Goal: Task Accomplishment & Management: Manage account settings

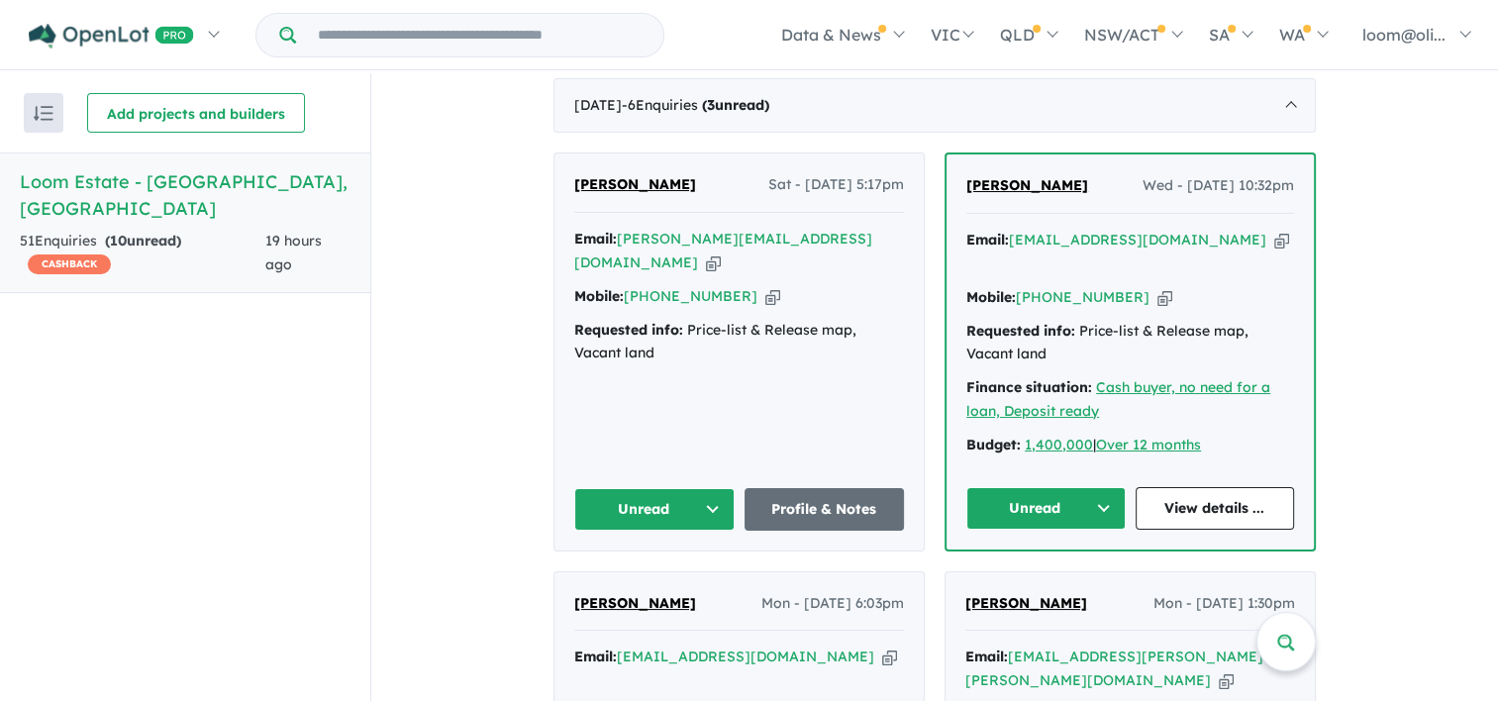
scroll to position [982, 0]
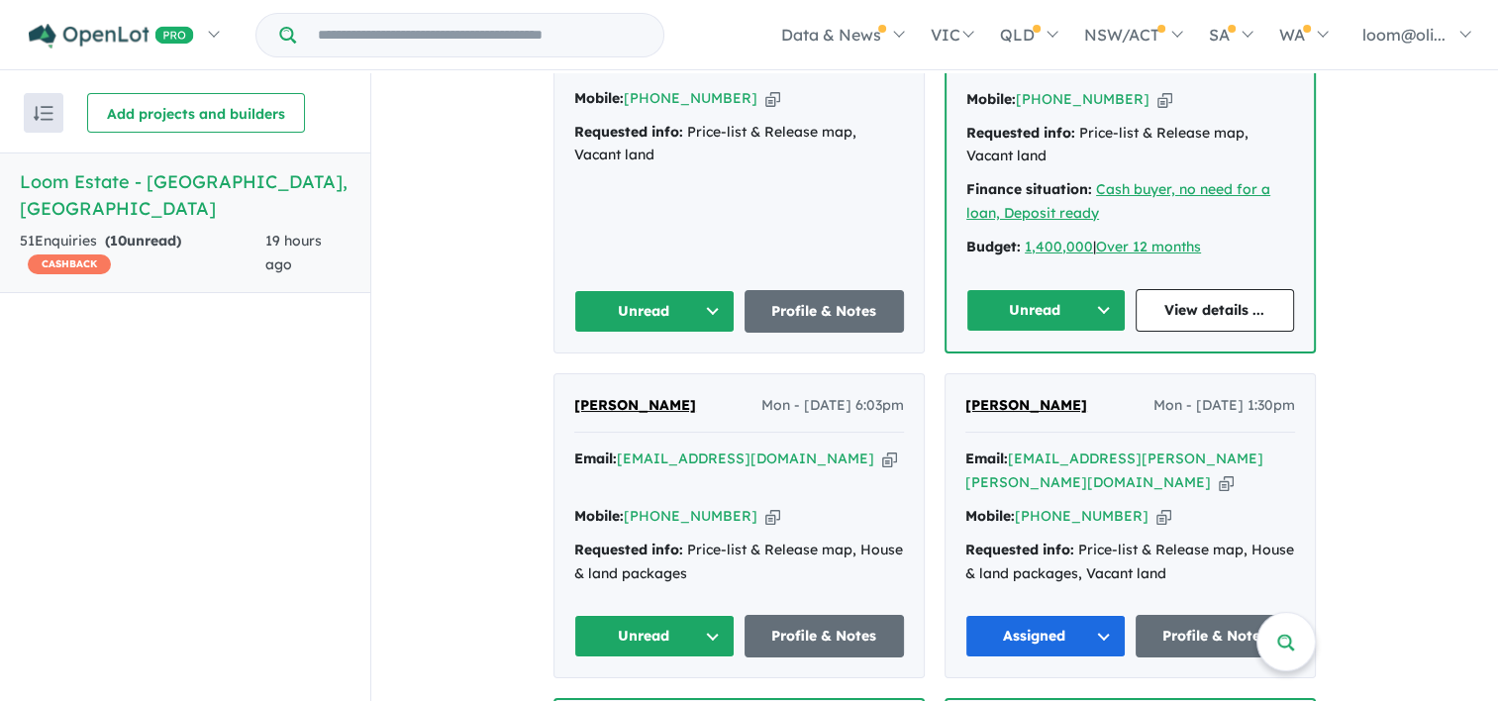
click at [1360, 400] on div "View all projects in your account Loom Estate - [GEOGRAPHIC_DATA] OPENLOT $ 200…" at bounding box center [934, 442] width 1127 height 2702
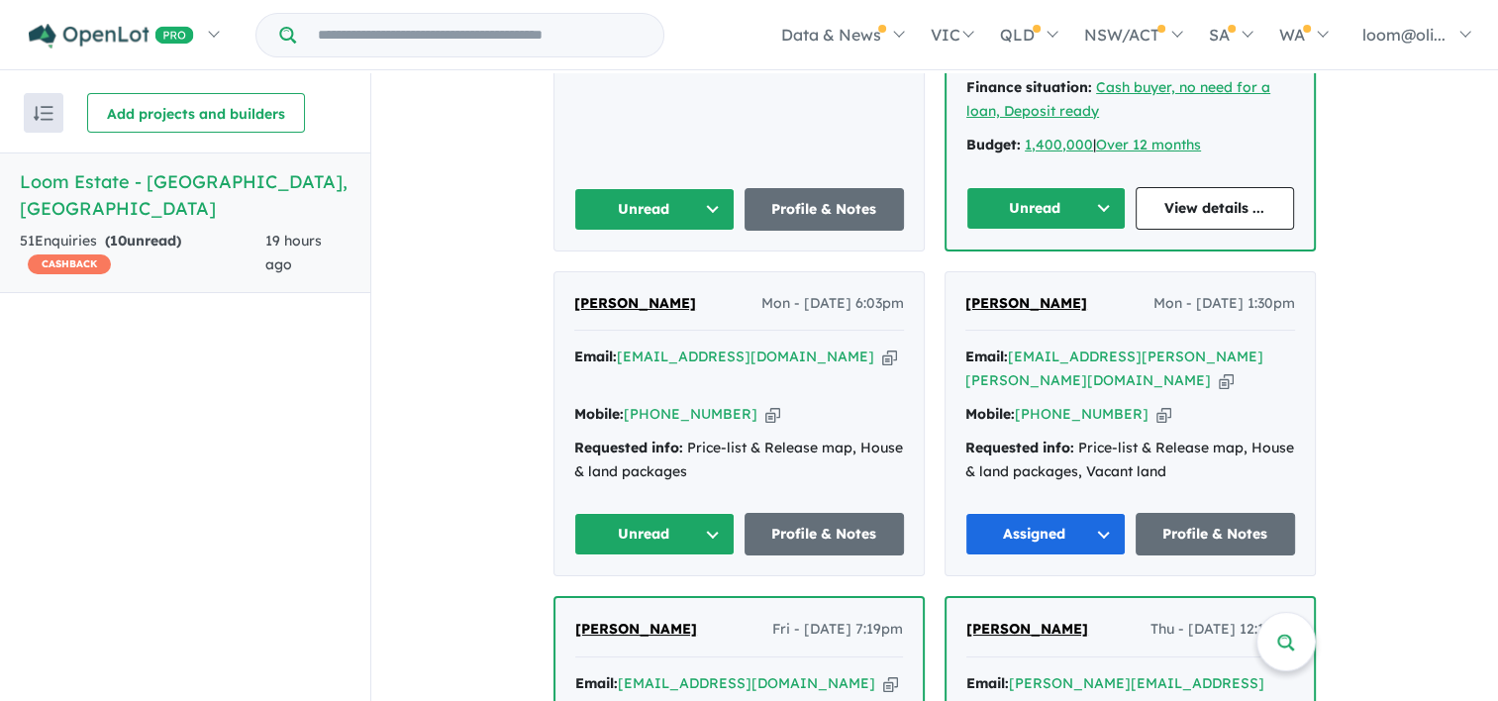
scroll to position [1087, 0]
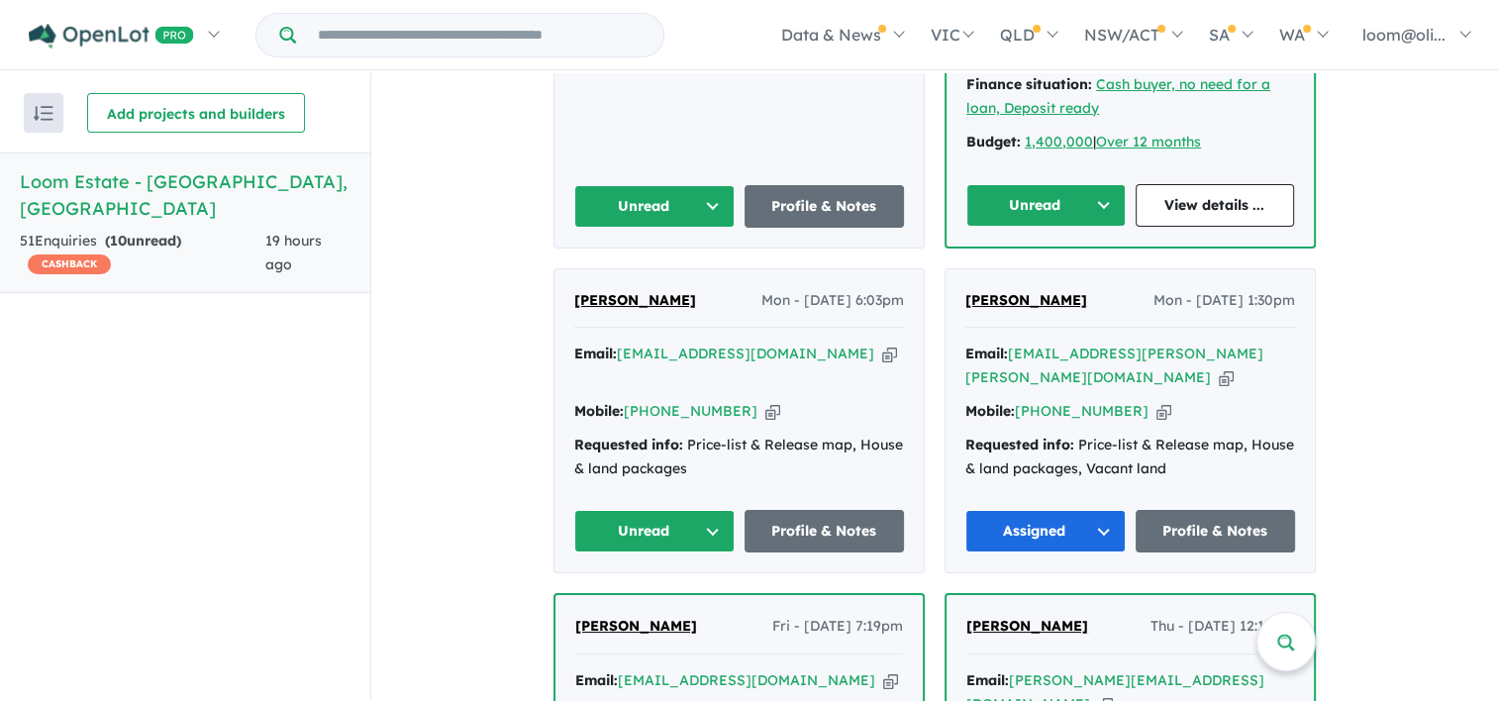
click at [702, 510] on button "Unread" at bounding box center [654, 531] width 160 height 43
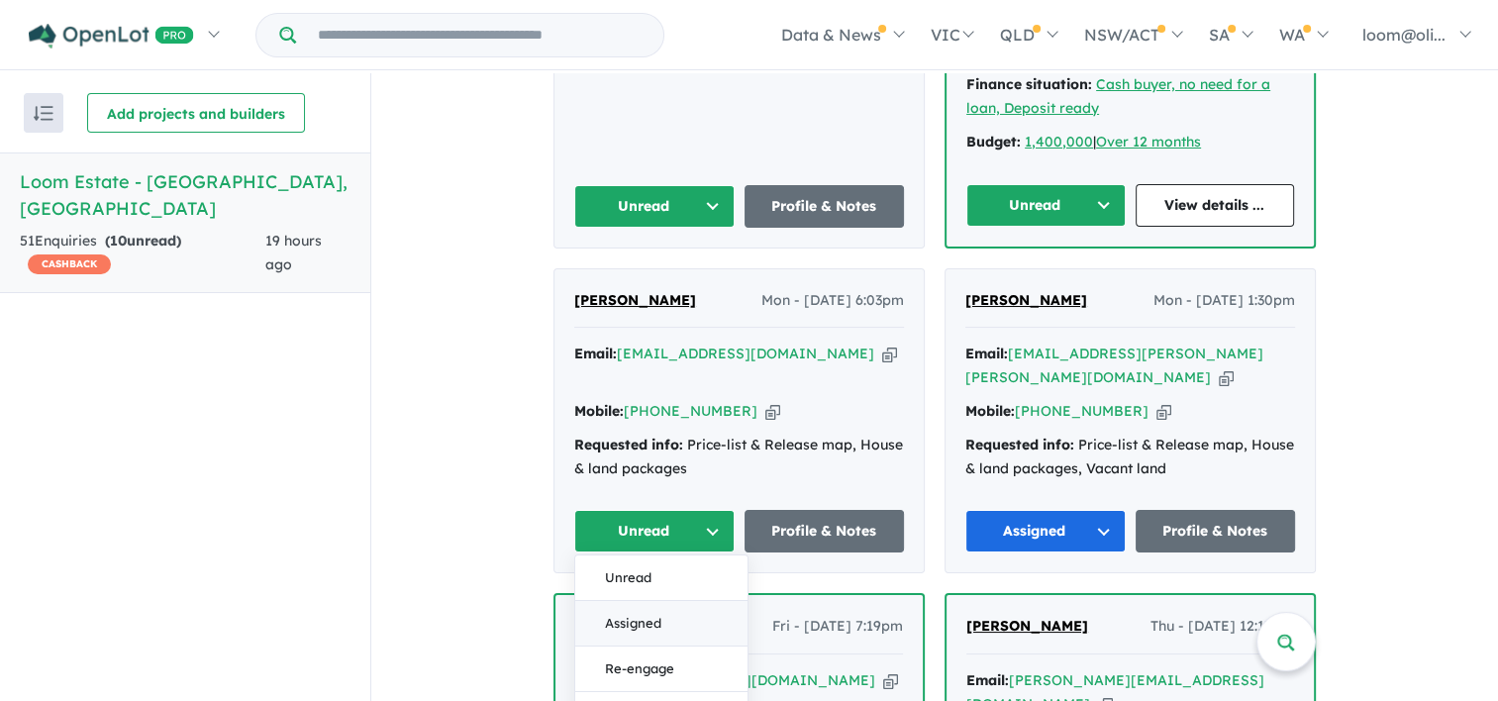
click at [658, 601] on button "Assigned" at bounding box center [661, 624] width 172 height 46
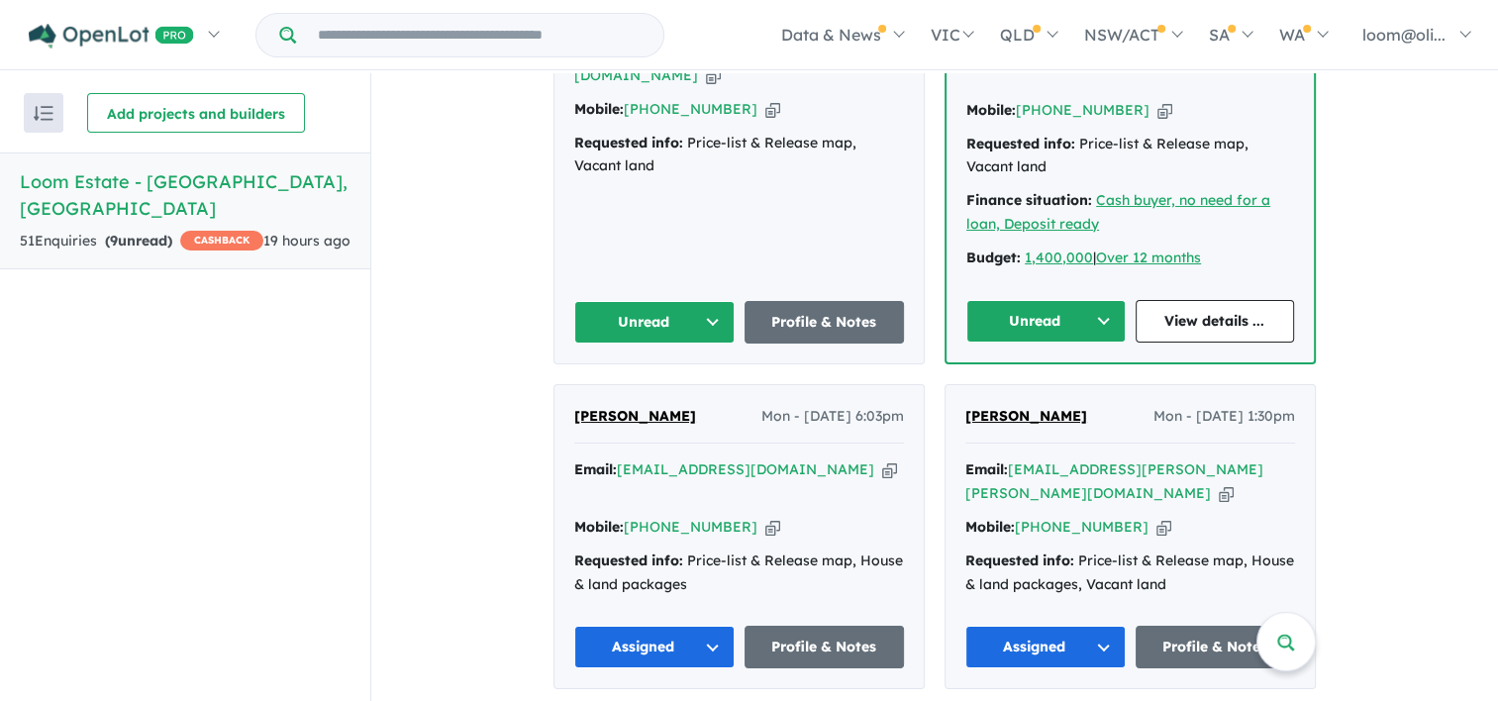
scroll to position [988, 0]
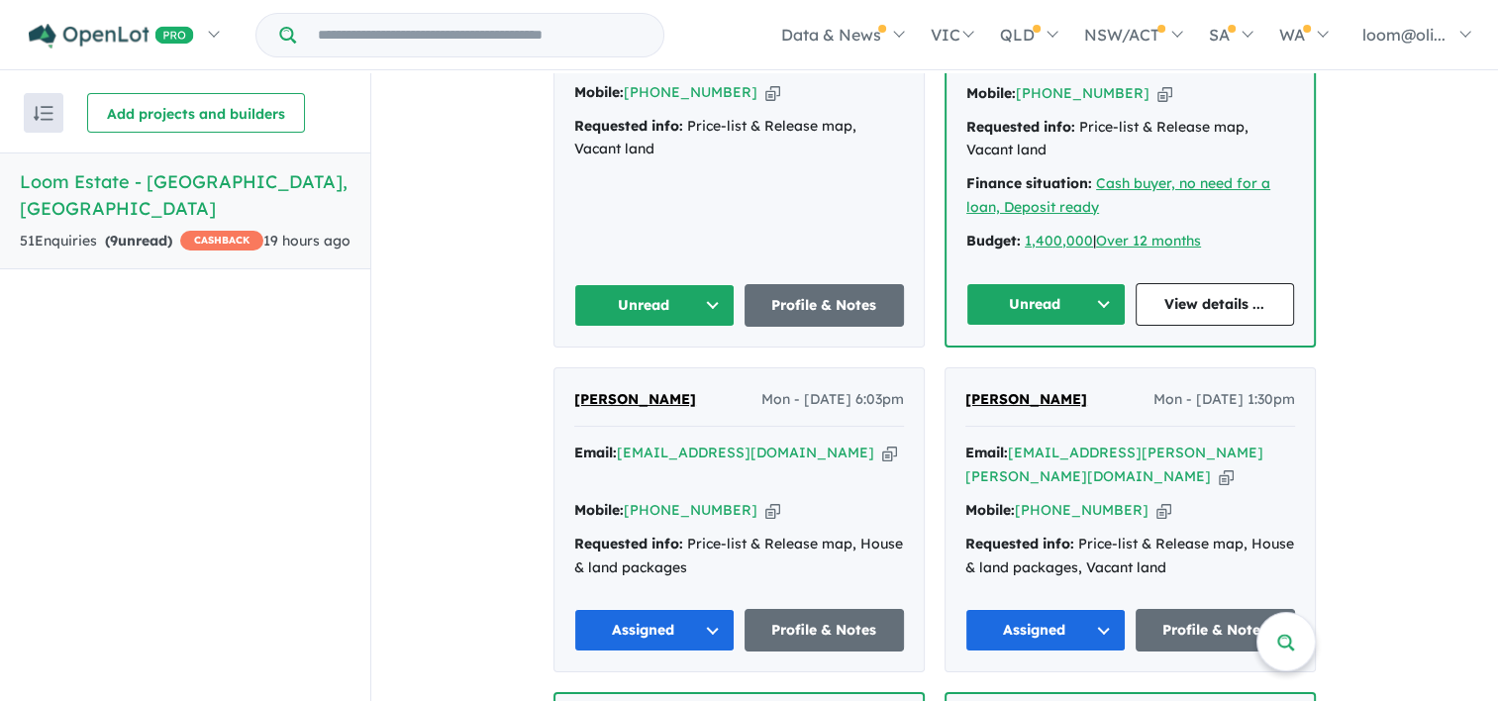
click at [698, 609] on button "Assigned" at bounding box center [654, 630] width 160 height 43
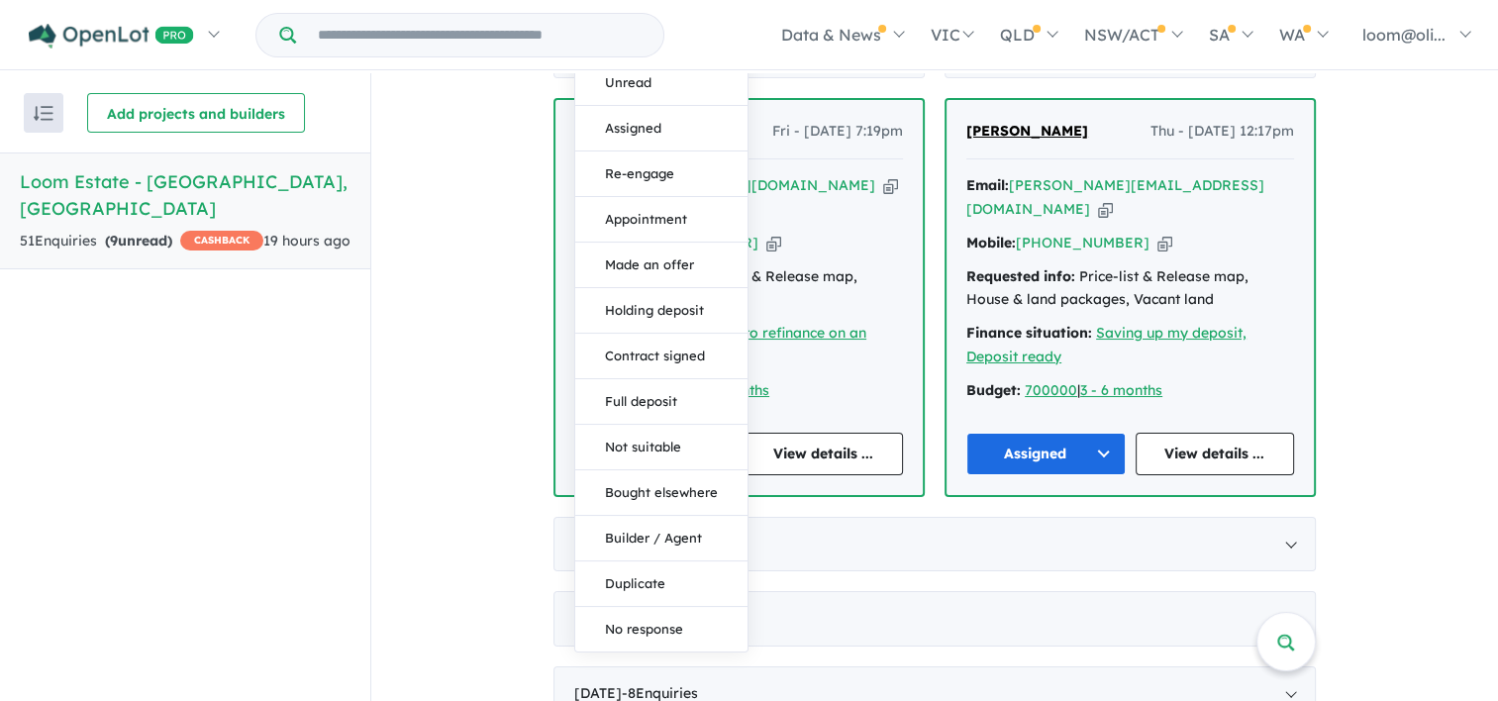
scroll to position [1484, 0]
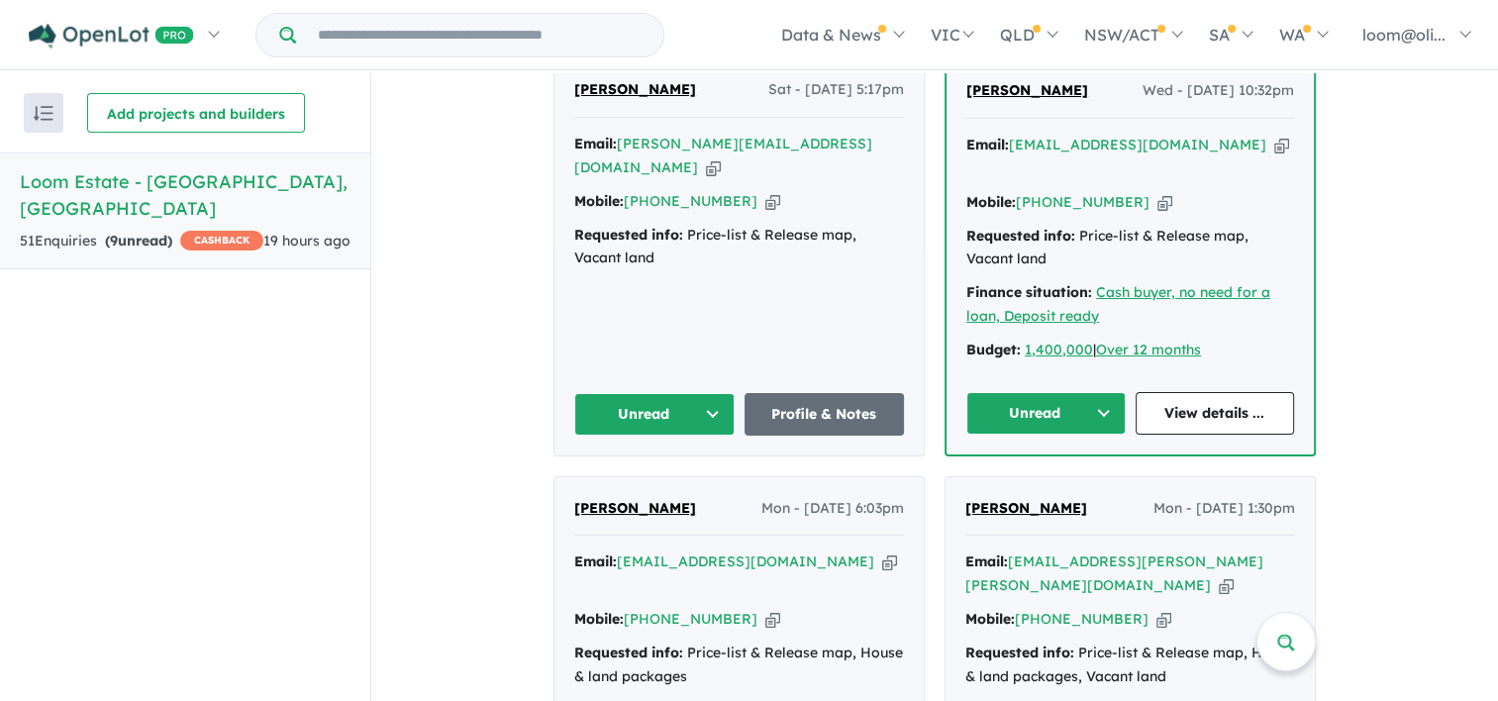
scroll to position [883, 0]
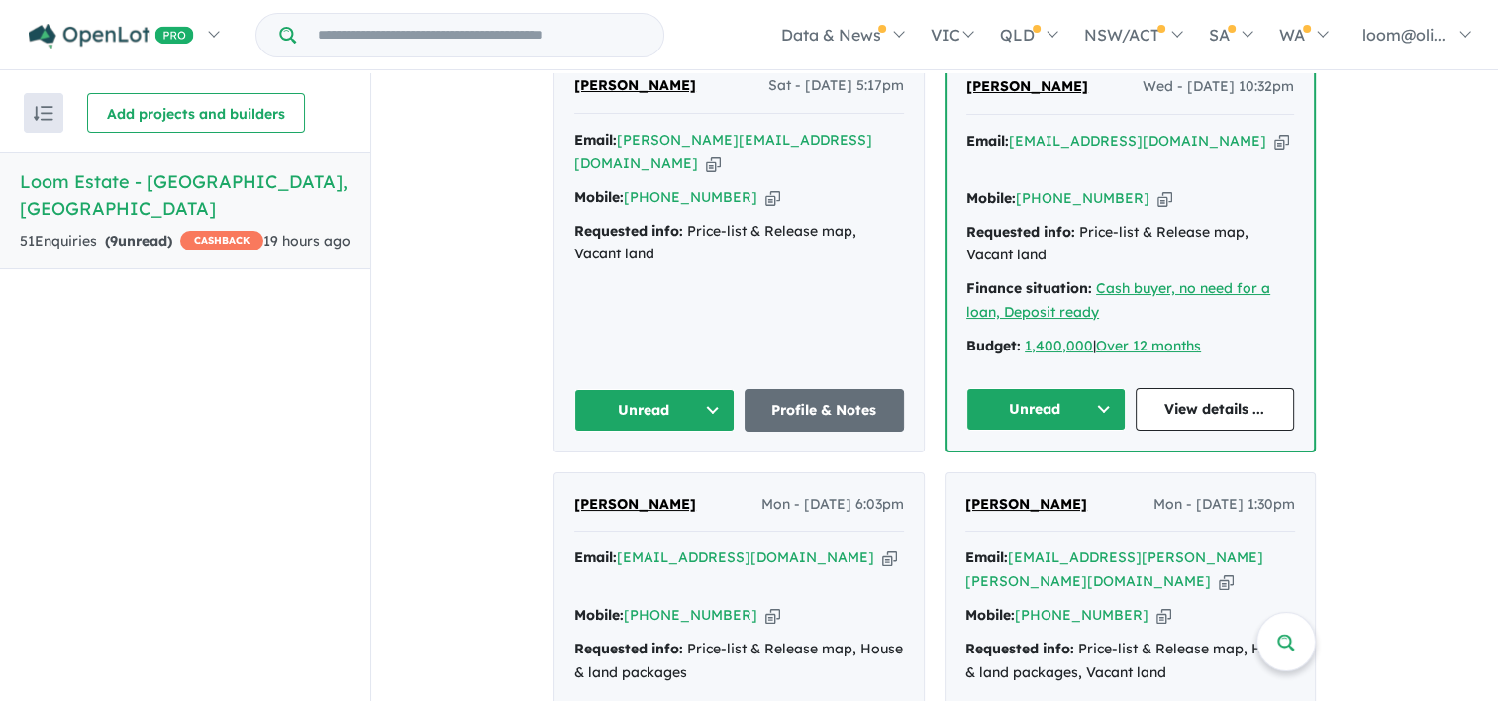
click at [1442, 339] on div "View all projects in your account Loom Estate - [GEOGRAPHIC_DATA] OPENLOT $ 200…" at bounding box center [934, 541] width 1127 height 2702
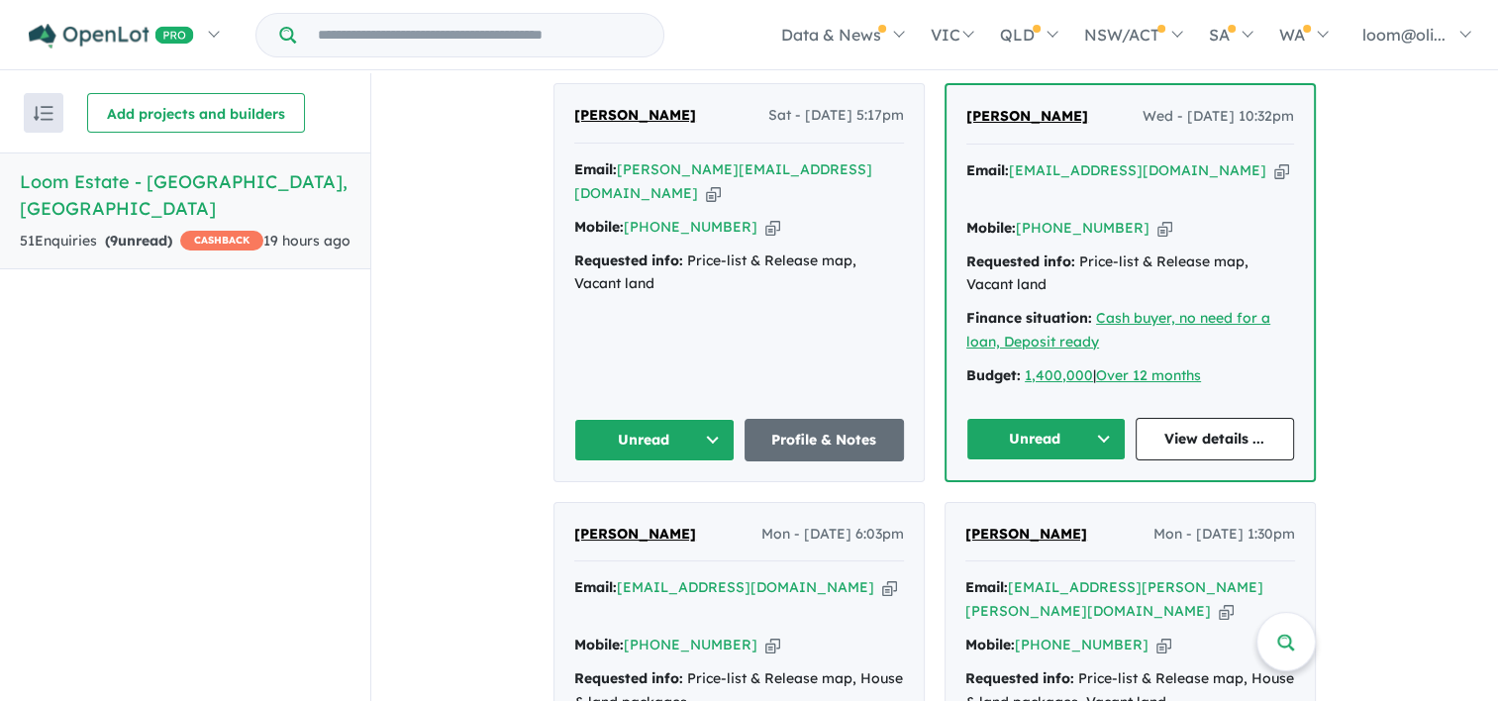
scroll to position [840, 0]
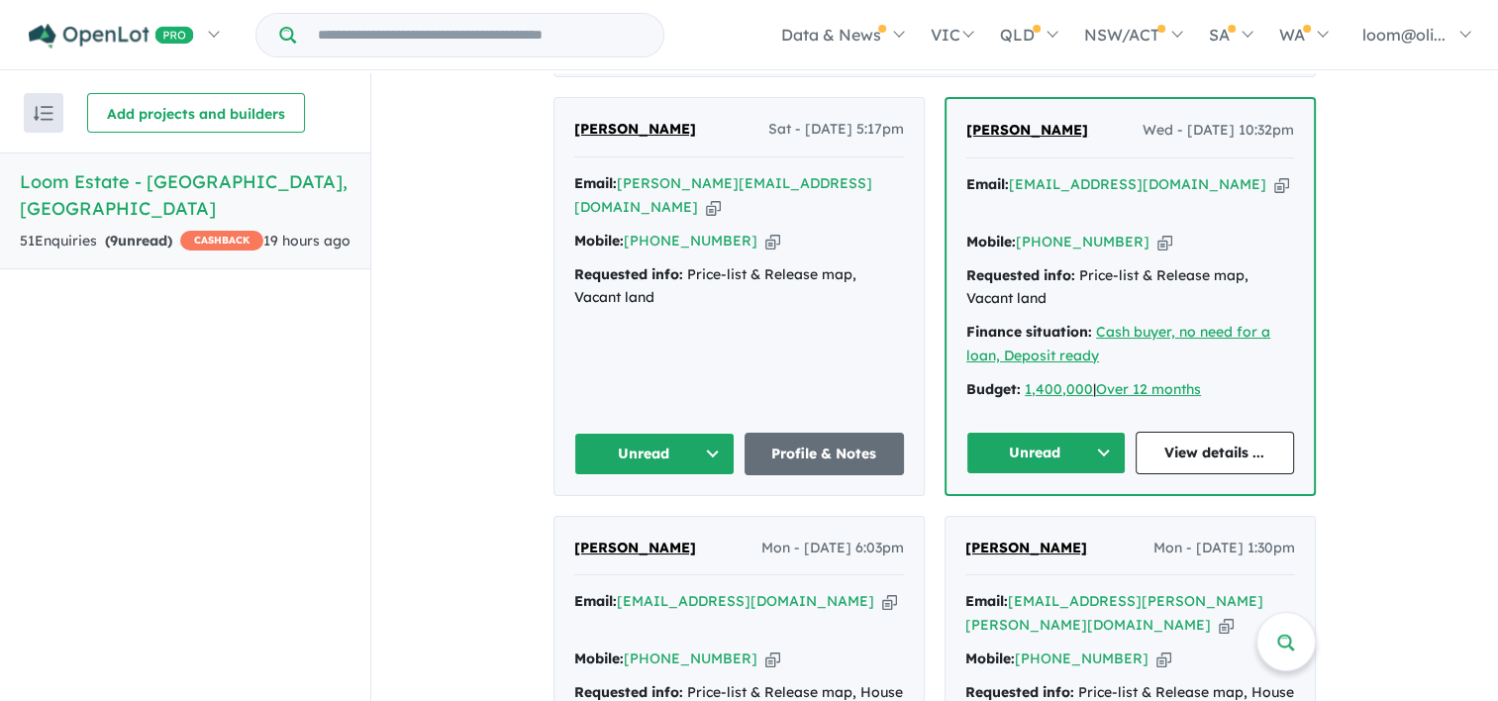
click at [1457, 340] on div "View all projects in your account Loom Estate - [GEOGRAPHIC_DATA] OPENLOT $ 200…" at bounding box center [934, 584] width 1127 height 2702
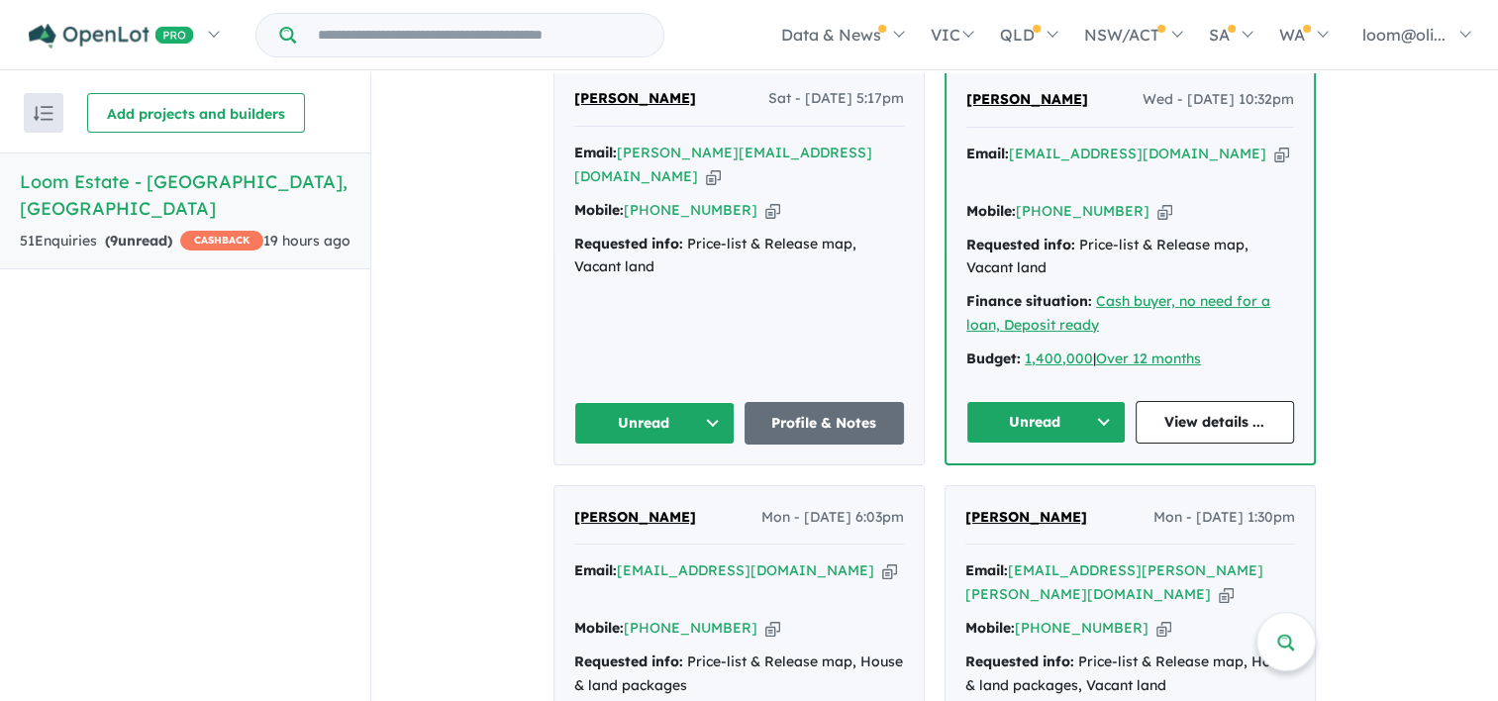
scroll to position [876, 0]
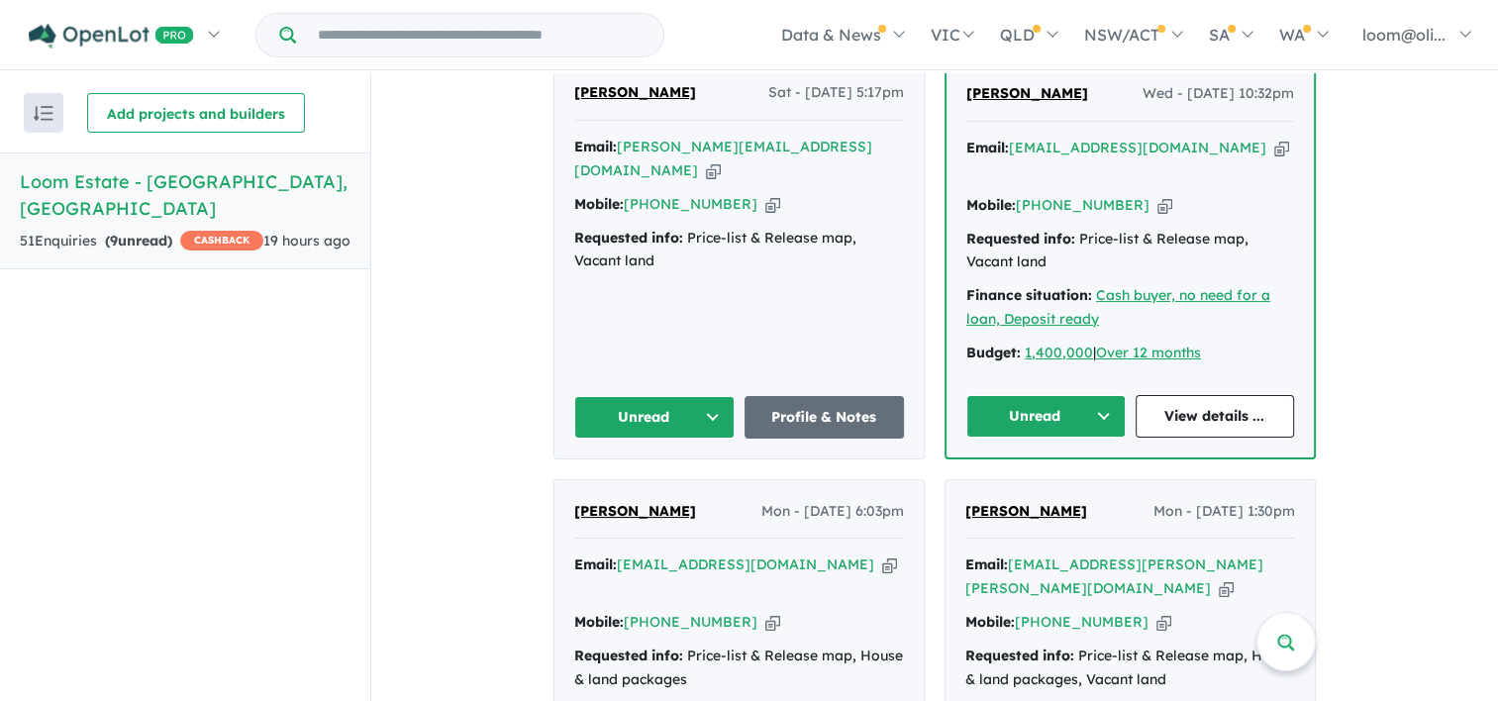
click at [1459, 331] on div "View all projects in your account Loom Estate - [GEOGRAPHIC_DATA] OPENLOT $ 200…" at bounding box center [934, 548] width 1127 height 2702
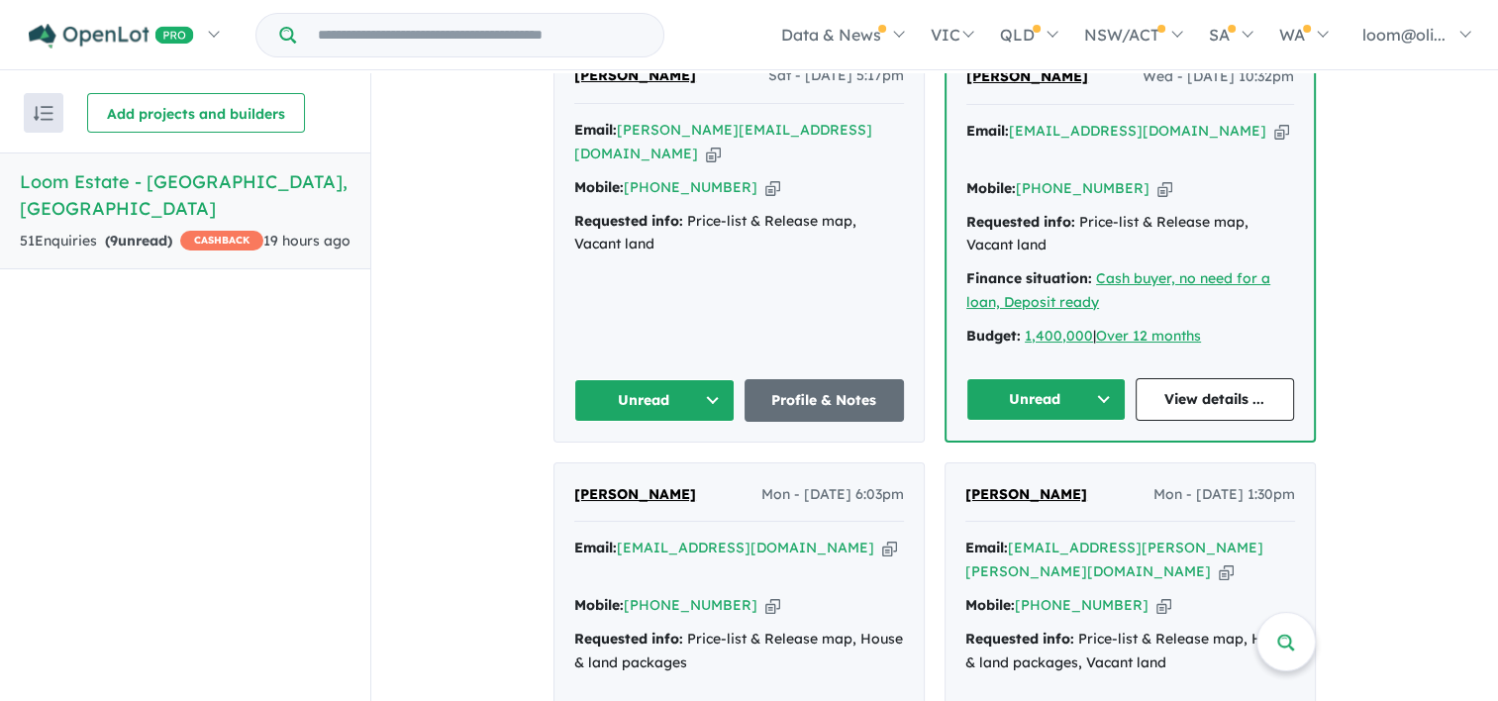
scroll to position [907, 0]
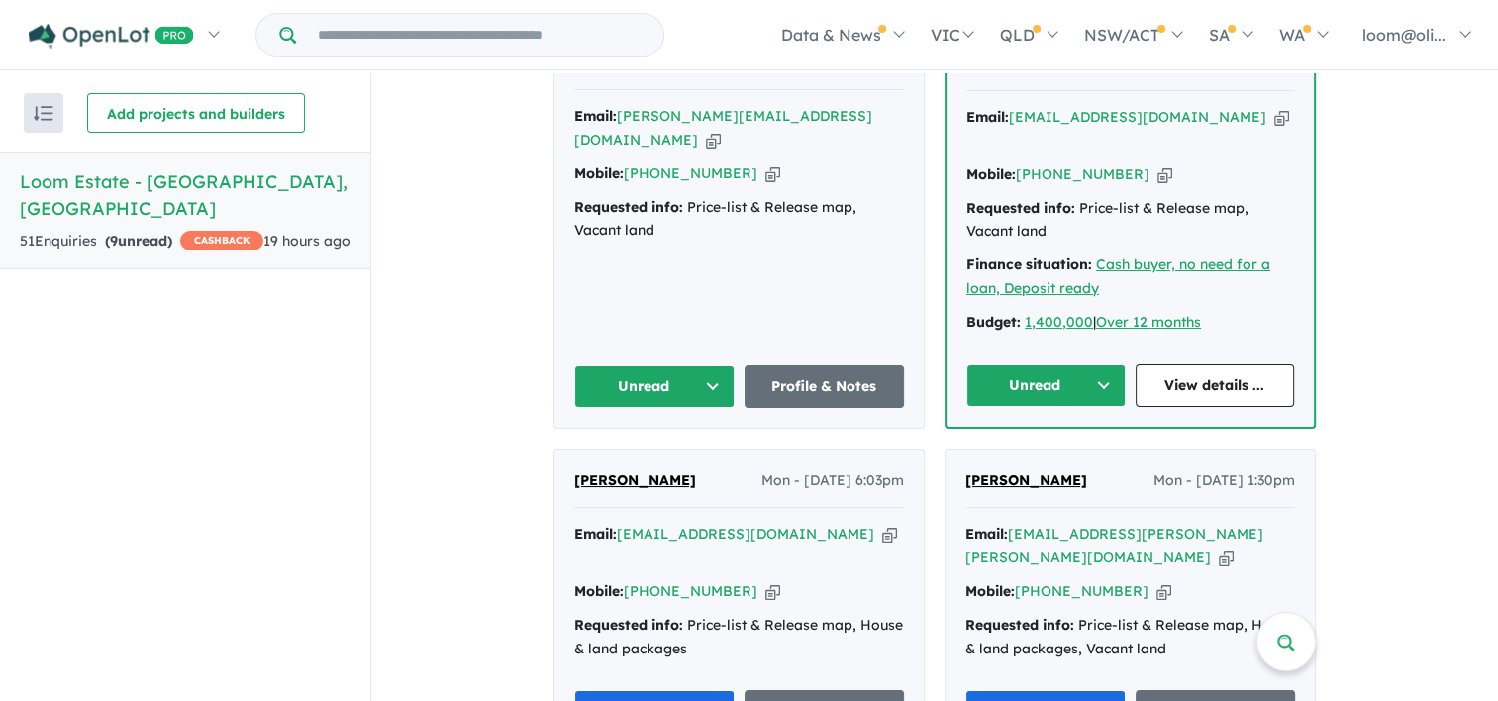
click at [1446, 326] on div "View all projects in your account Loom Estate - [GEOGRAPHIC_DATA] OPENLOT $ 200…" at bounding box center [934, 517] width 1127 height 2702
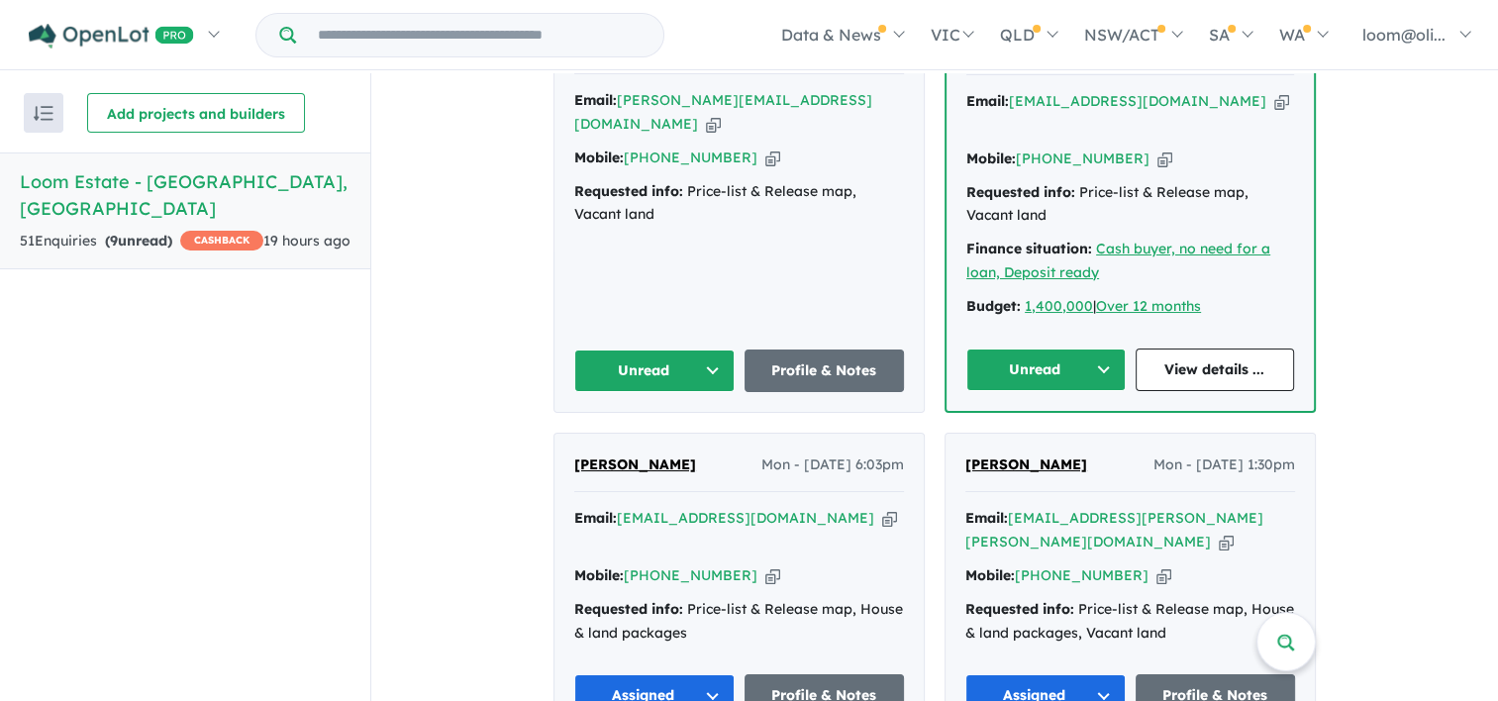
scroll to position [934, 0]
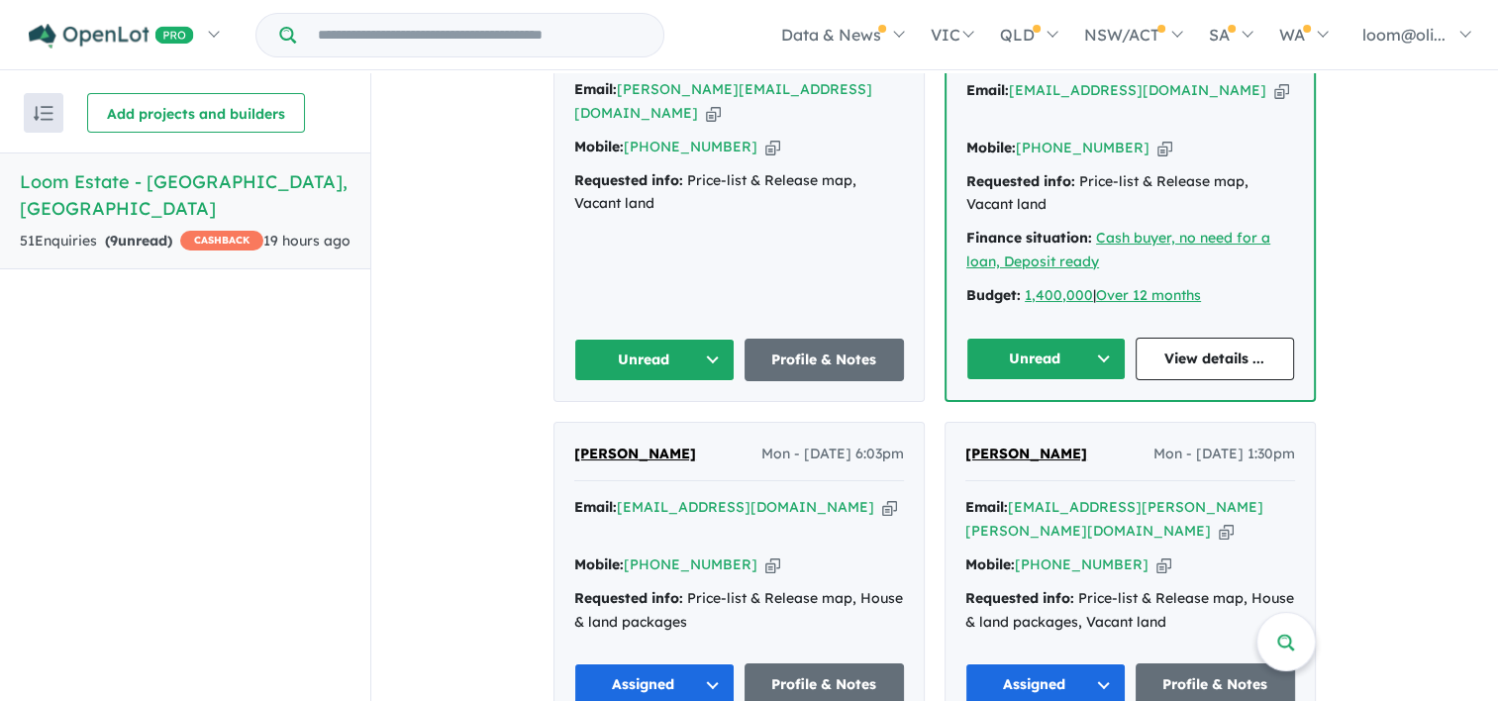
click at [1445, 329] on div "View all projects in your account Loom Estate - [GEOGRAPHIC_DATA] OPENLOT $ 200…" at bounding box center [934, 490] width 1127 height 2702
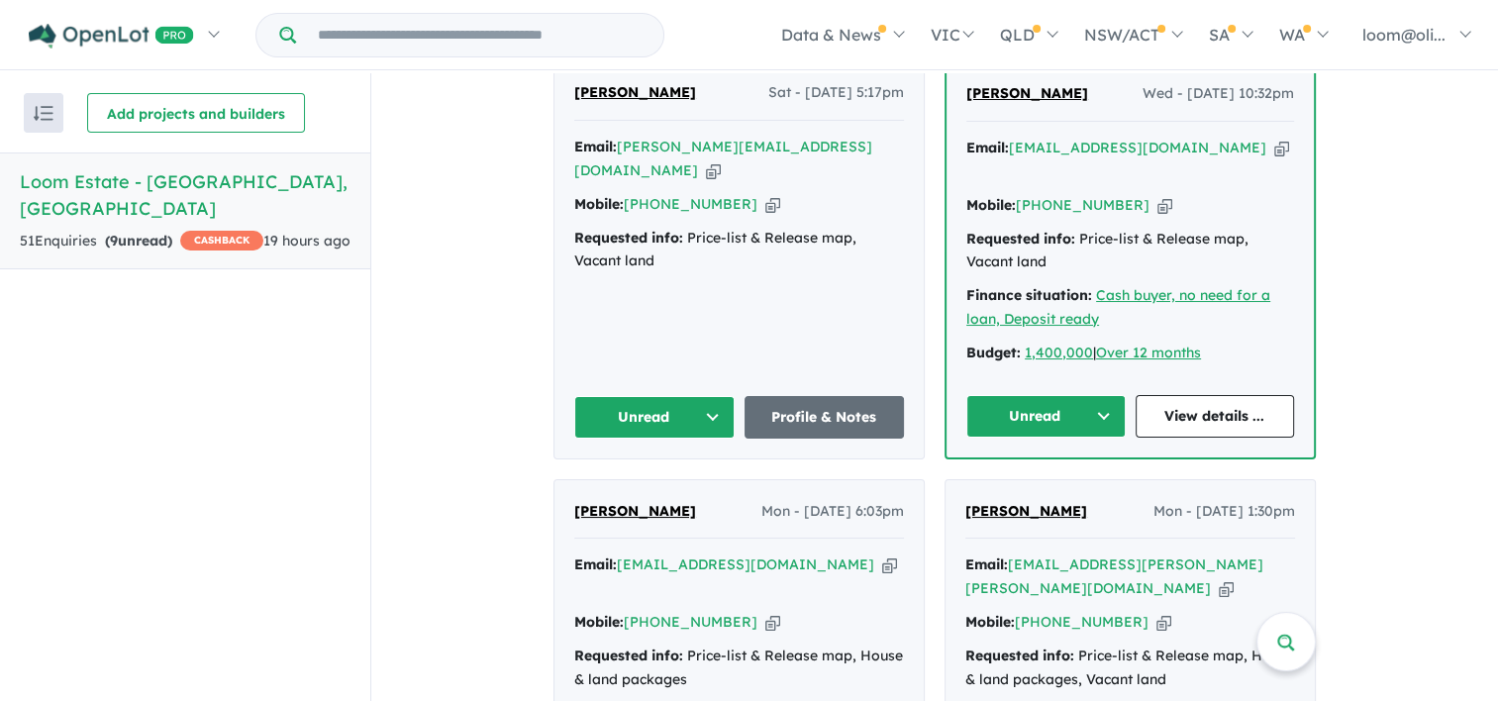
scroll to position [826, 0]
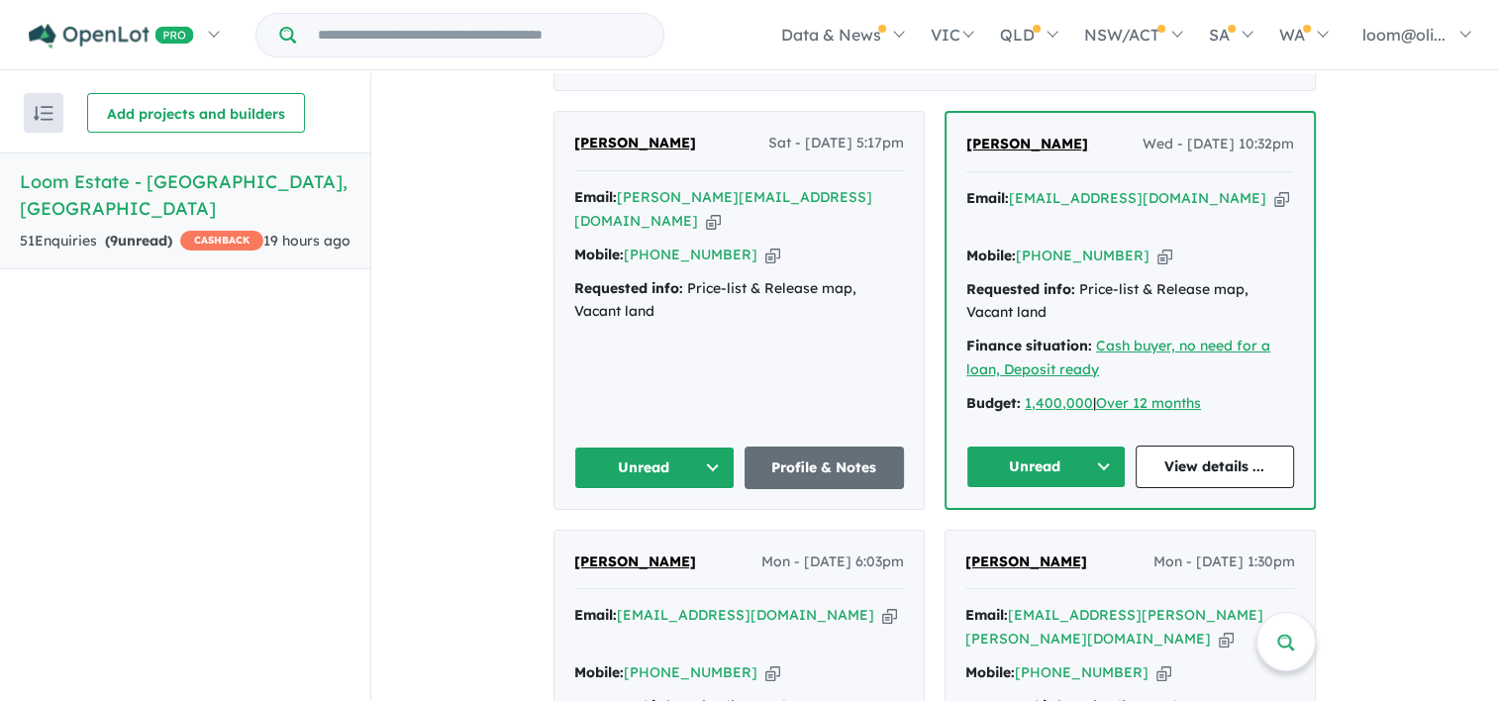
drag, startPoint x: 1442, startPoint y: 324, endPoint x: 1447, endPoint y: 314, distance: 11.1
click at [1442, 323] on div "View all projects in your account Loom Estate - [GEOGRAPHIC_DATA] OPENLOT $ 200…" at bounding box center [934, 598] width 1127 height 2702
click at [1489, 298] on div "View all projects in your account Loom Estate - [GEOGRAPHIC_DATA] OPENLOT $ 200…" at bounding box center [934, 388] width 1127 height 631
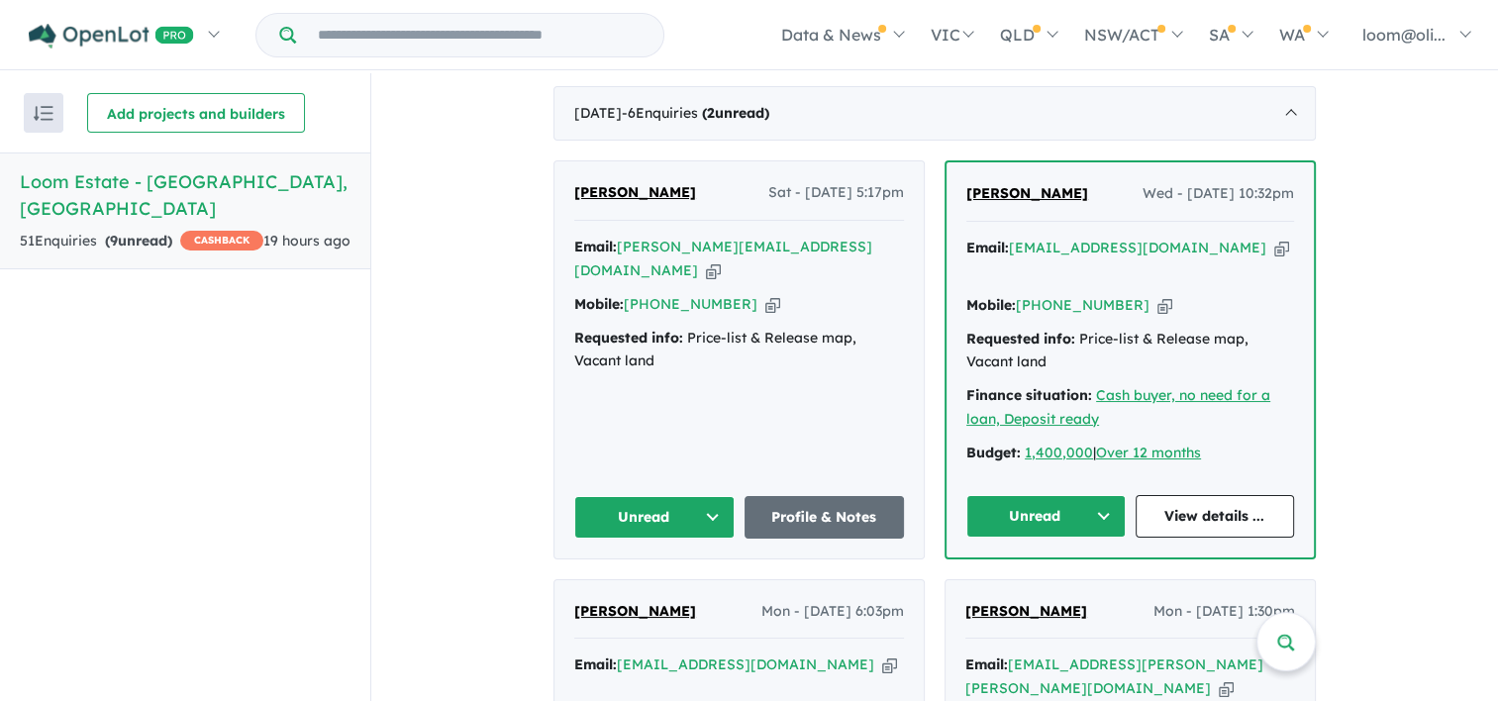
click at [1442, 295] on div "View all projects in your account Loom Estate - [GEOGRAPHIC_DATA] OPENLOT $ 200…" at bounding box center [934, 648] width 1127 height 2702
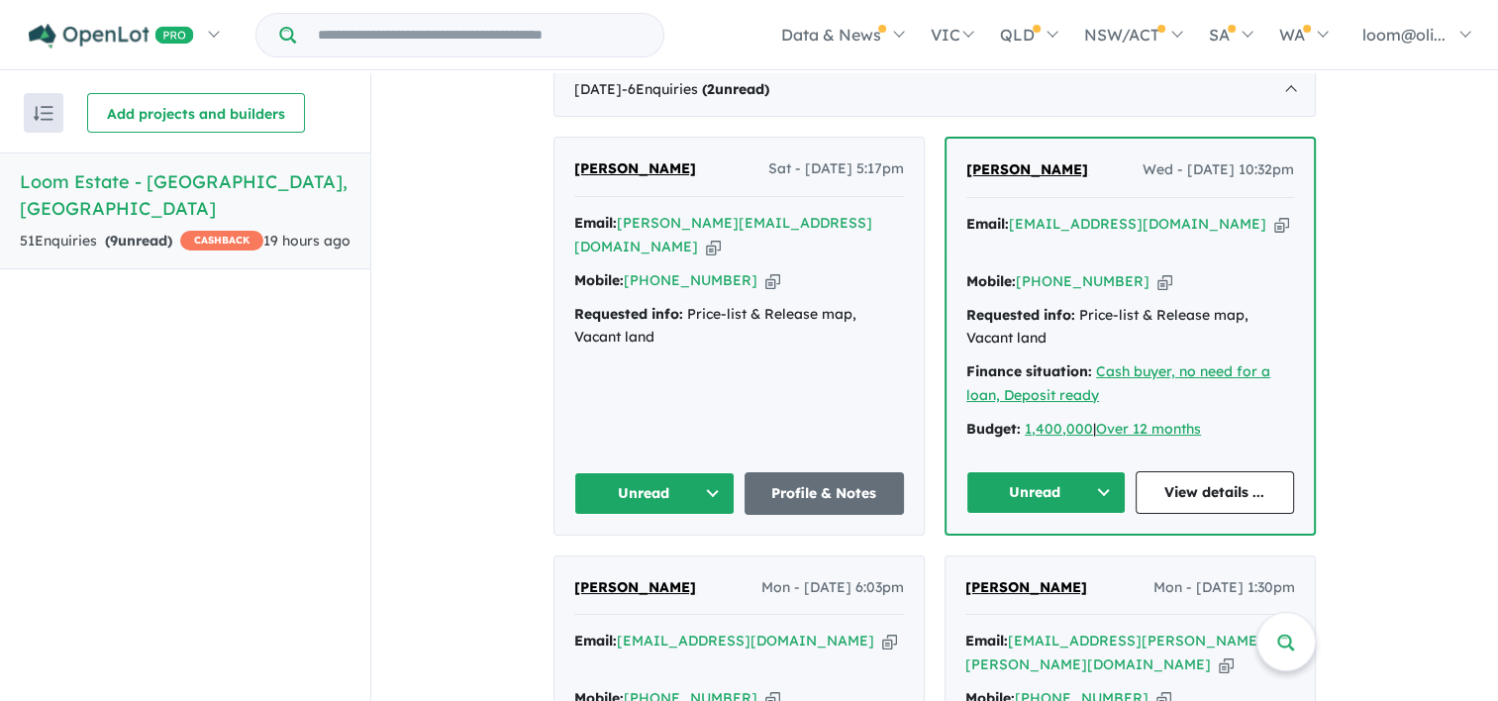
scroll to position [803, 0]
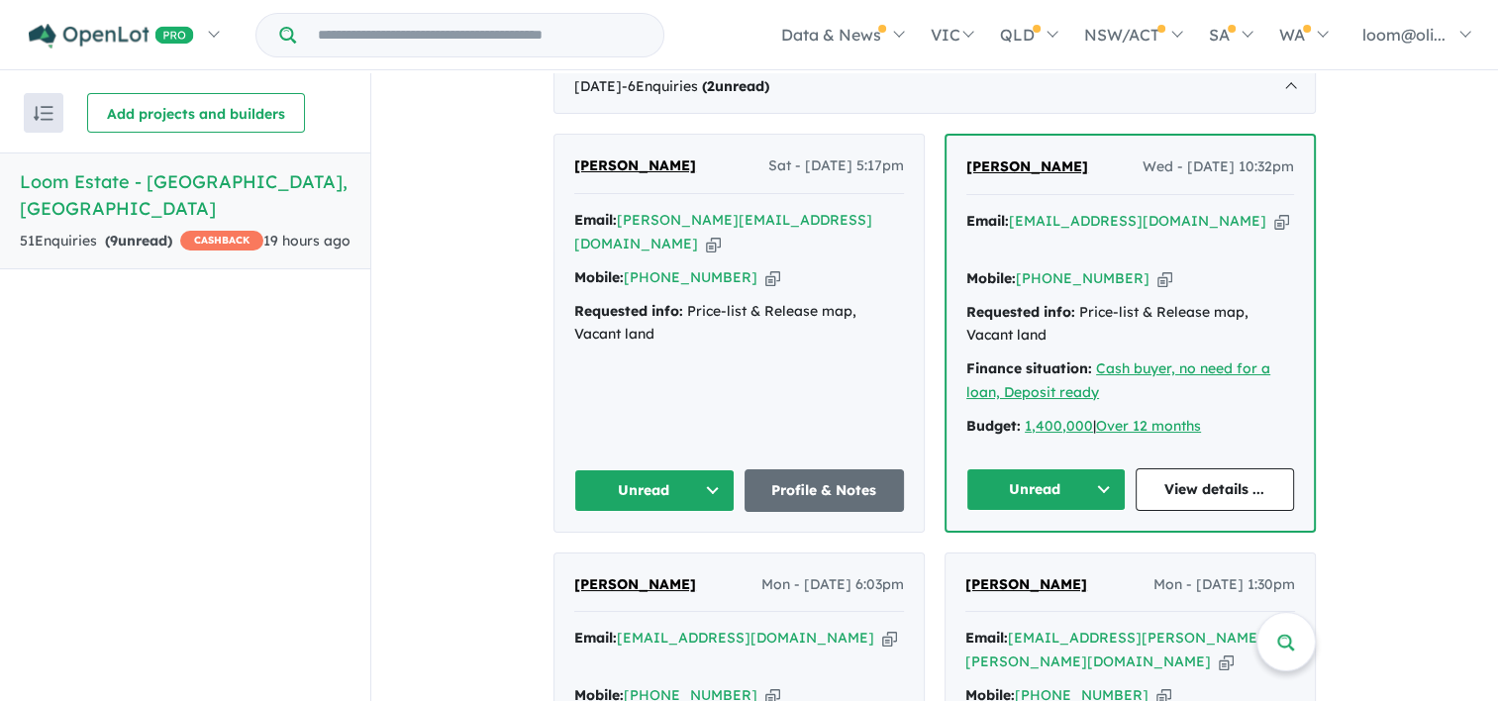
click at [1422, 317] on div "View all projects in your account Loom Estate - [GEOGRAPHIC_DATA] OPENLOT $ 200…" at bounding box center [934, 621] width 1127 height 2702
click at [1419, 308] on div "View all projects in your account Loom Estate - [GEOGRAPHIC_DATA] OPENLOT $ 200…" at bounding box center [934, 621] width 1127 height 2702
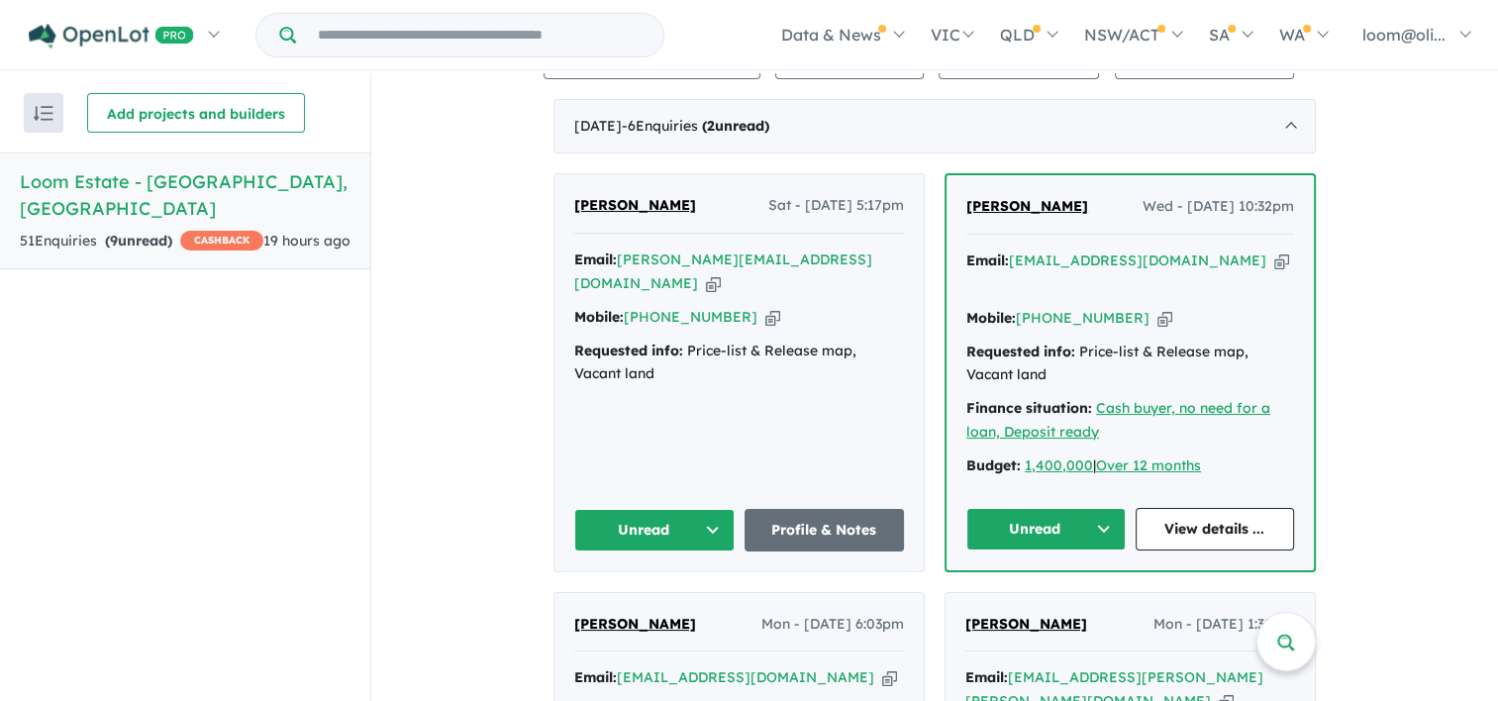
click at [1442, 309] on div "View all projects in your account Loom Estate - [GEOGRAPHIC_DATA] OPENLOT $ 200…" at bounding box center [934, 661] width 1127 height 2702
click at [1438, 317] on div "View all projects in your account Loom Estate - [GEOGRAPHIC_DATA] OPENLOT $ 200…" at bounding box center [934, 661] width 1127 height 2702
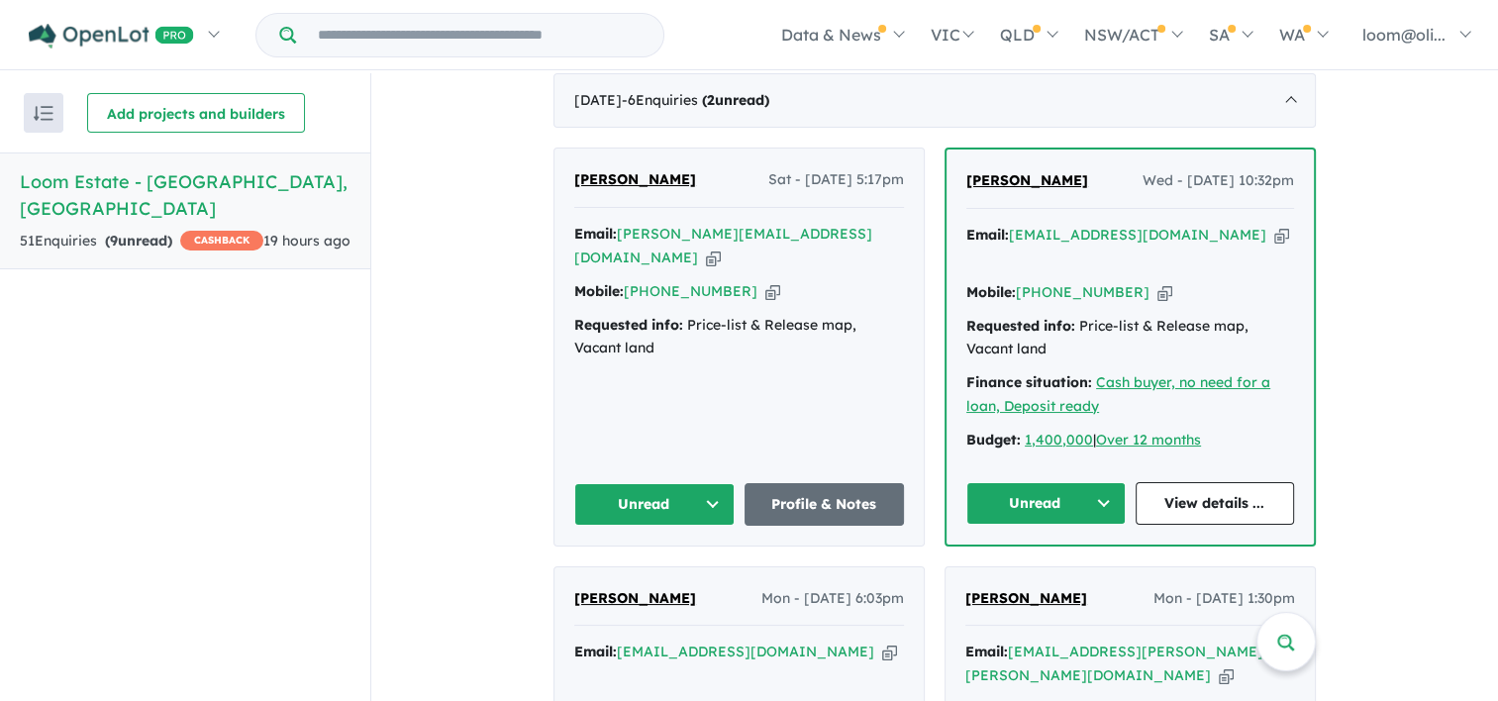
click at [1430, 310] on div "View all projects in your account Loom Estate - [GEOGRAPHIC_DATA] OPENLOT $ 200…" at bounding box center [934, 635] width 1127 height 2702
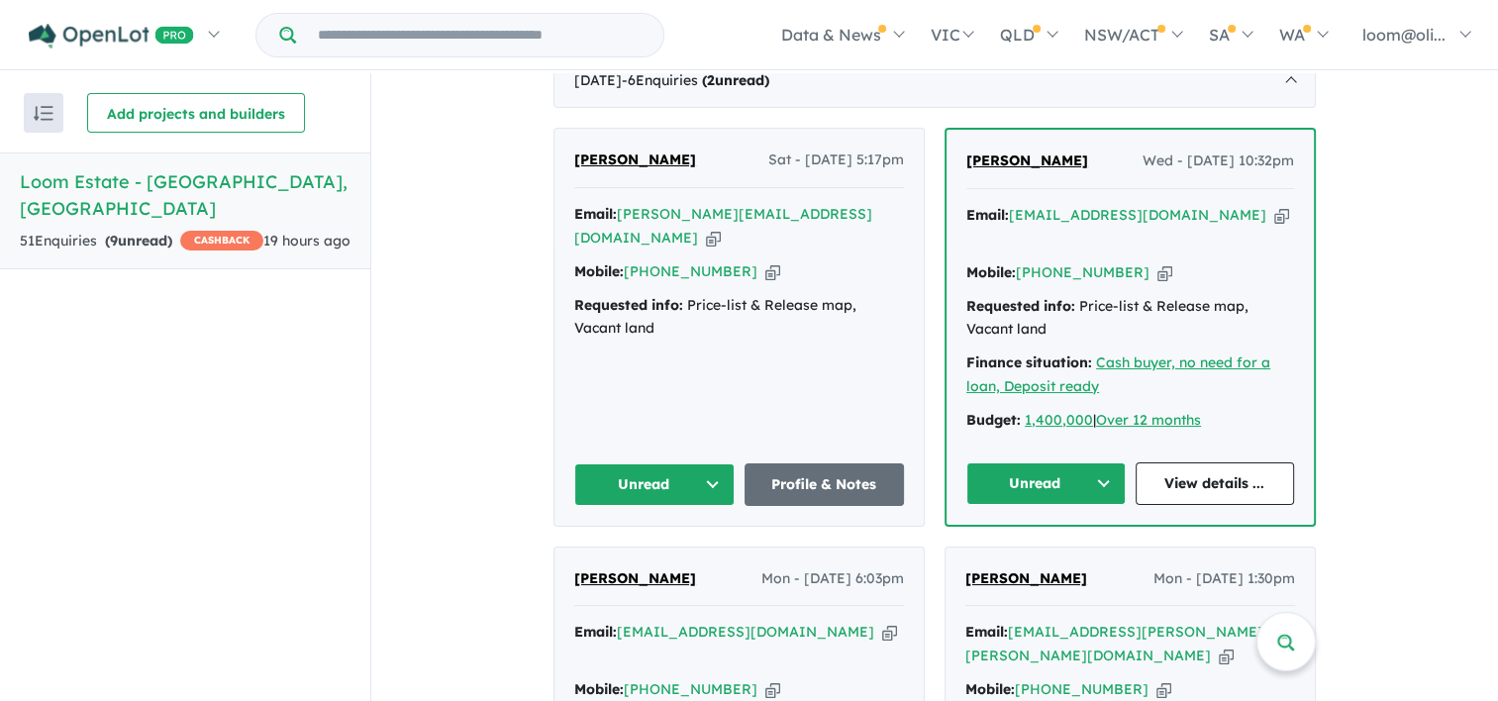
scroll to position [847, 0]
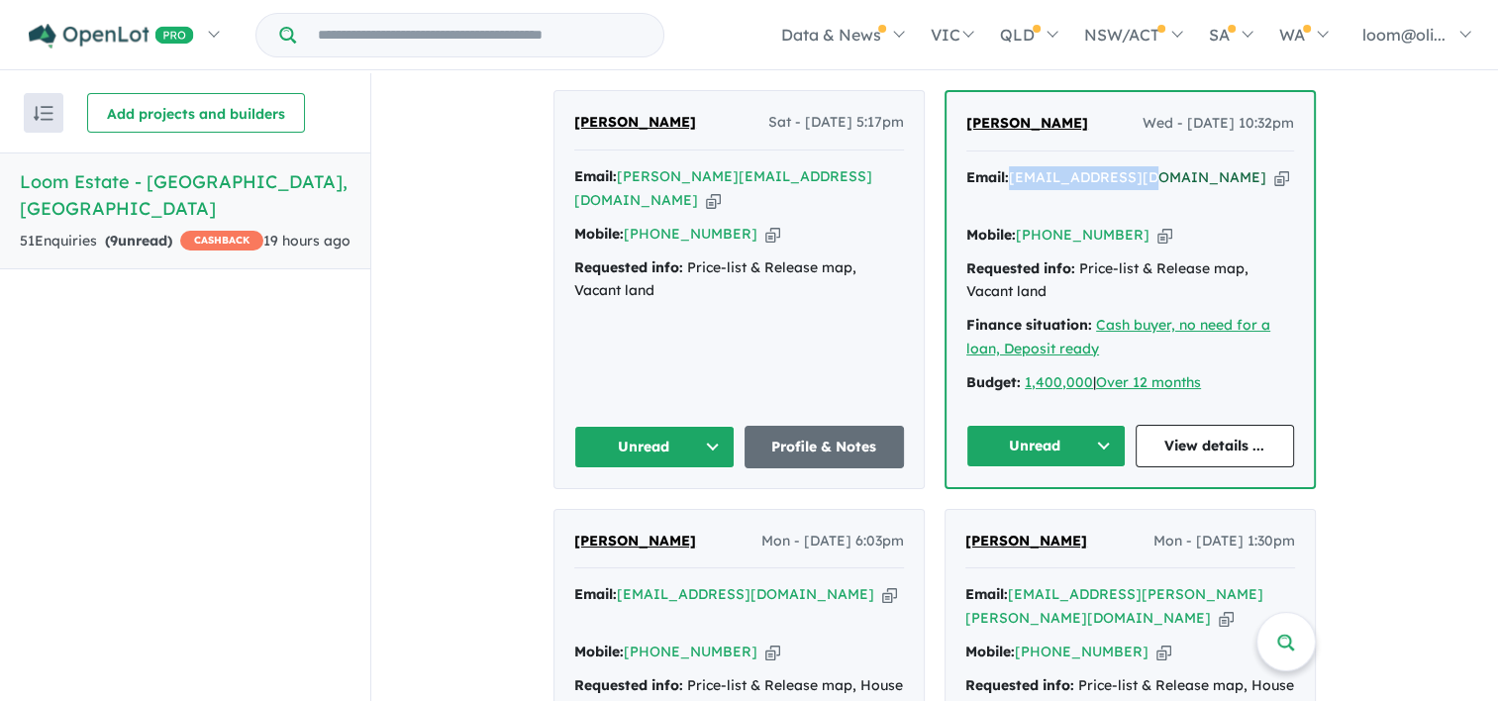
drag, startPoint x: 1151, startPoint y: 151, endPoint x: 1010, endPoint y: 165, distance: 141.4
click at [1010, 165] on div "[PERSON_NAME] Wed - [DATE] 10:32pm Email: [EMAIL_ADDRESS][DOMAIN_NAME] Copied! …" at bounding box center [1130, 289] width 367 height 394
copy a%20Loom%20Estate%20-%20Warragul"] "[EMAIL_ADDRESS][DOMAIN_NAME]"
drag, startPoint x: 1129, startPoint y: 189, endPoint x: 1018, endPoint y: 202, distance: 111.7
click at [1018, 224] on div "Mobile: [PHONE_NUMBER] Copied!" at bounding box center [1131, 236] width 328 height 24
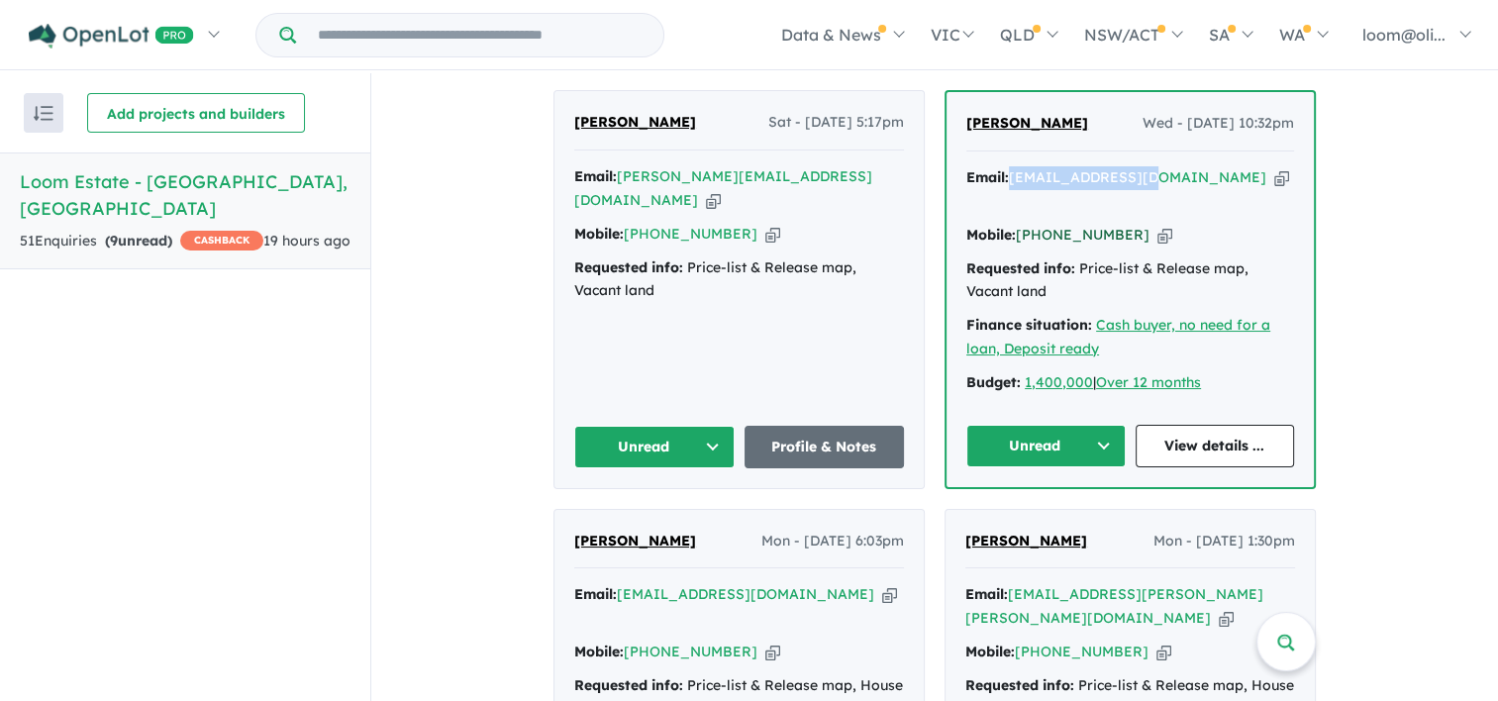
copy link "[PHONE_NUMBER]"
click at [1093, 425] on button "Unread" at bounding box center [1046, 446] width 159 height 43
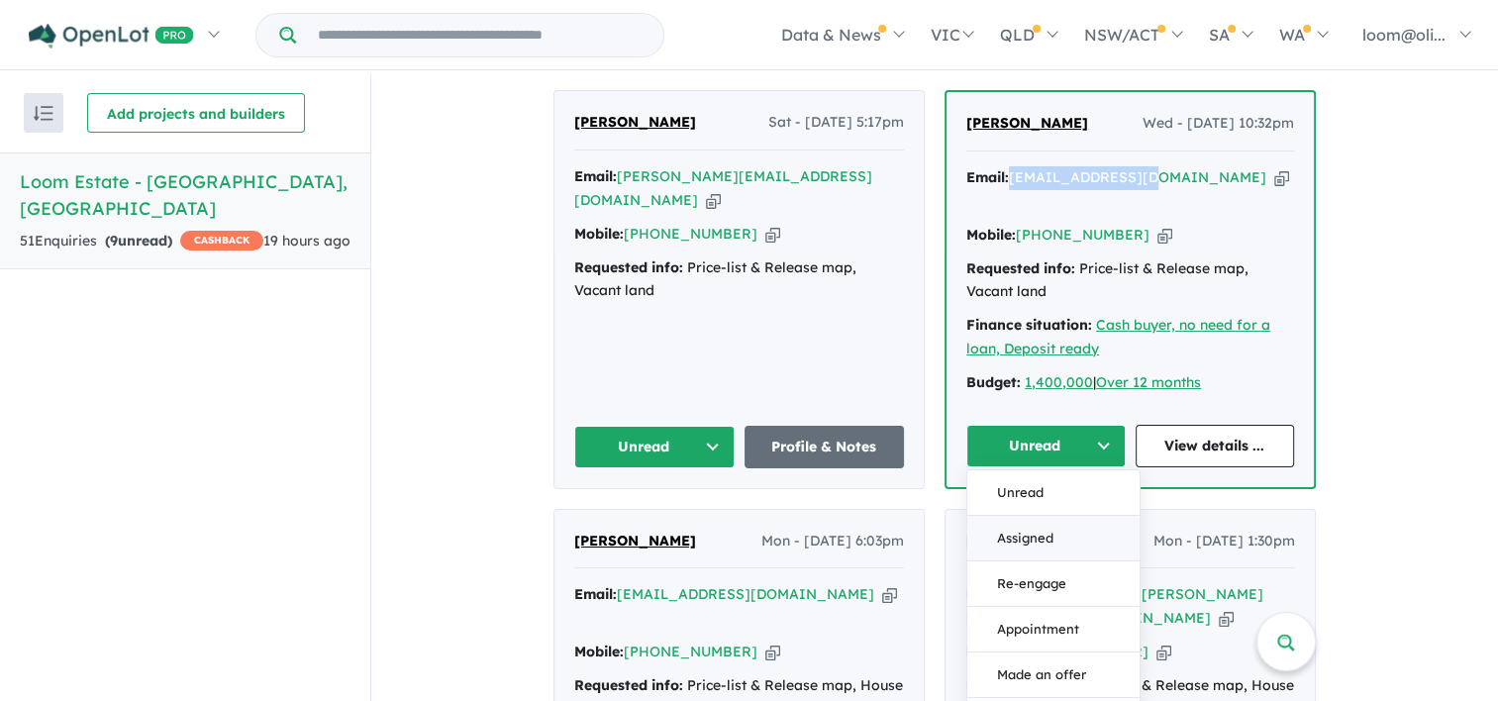
click at [1026, 515] on button "Assigned" at bounding box center [1054, 538] width 172 height 46
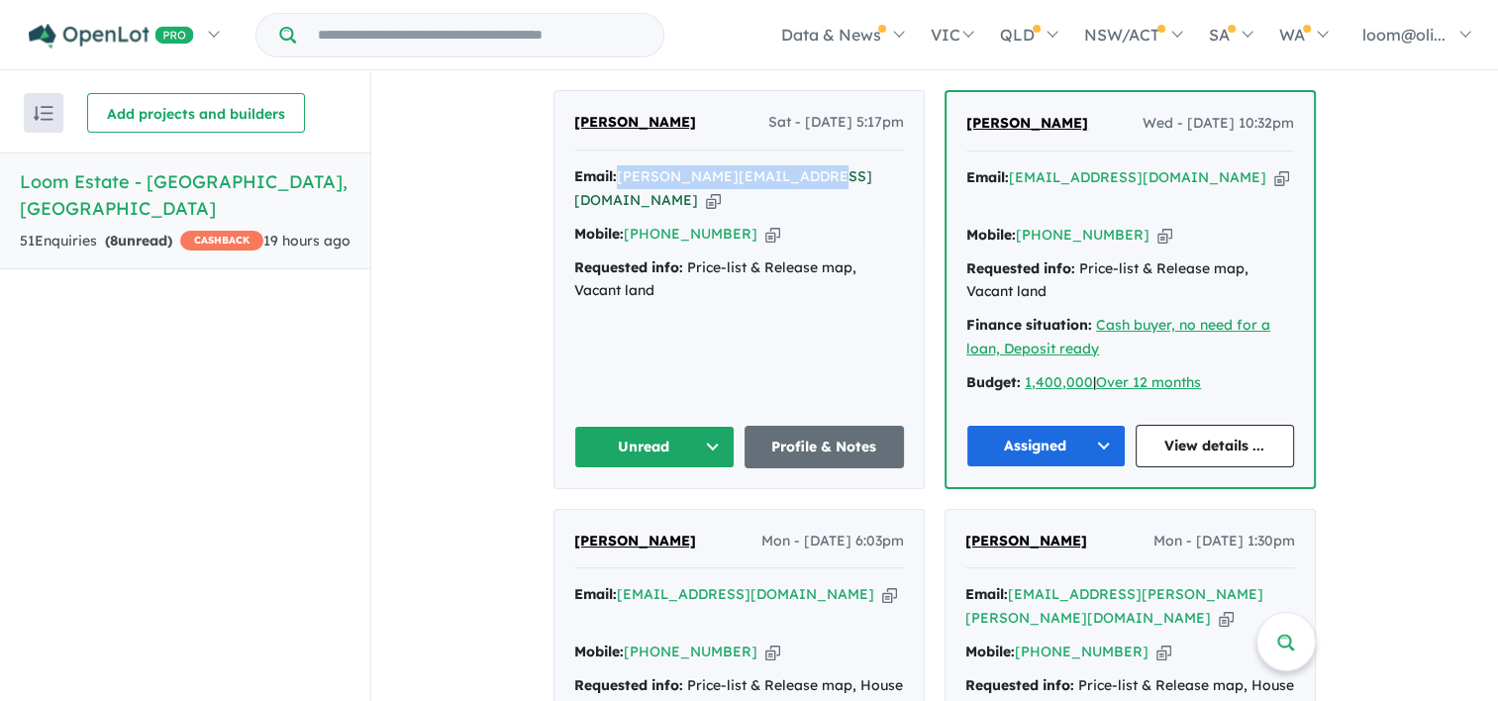
drag, startPoint x: 804, startPoint y: 155, endPoint x: 618, endPoint y: 159, distance: 186.3
click at [618, 159] on div "[PERSON_NAME] - [DATE] 5:17pm Email: [PERSON_NAME][EMAIL_ADDRESS][DOMAIN_NAME] …" at bounding box center [739, 289] width 369 height 396
drag, startPoint x: 618, startPoint y: 159, endPoint x: 643, endPoint y: 165, distance: 25.5
copy a%20Loom%20Estate%20-%20Warragul"] "[PERSON_NAME][EMAIL_ADDRESS][DOMAIN_NAME]"
drag, startPoint x: 736, startPoint y: 186, endPoint x: 629, endPoint y: 202, distance: 108.1
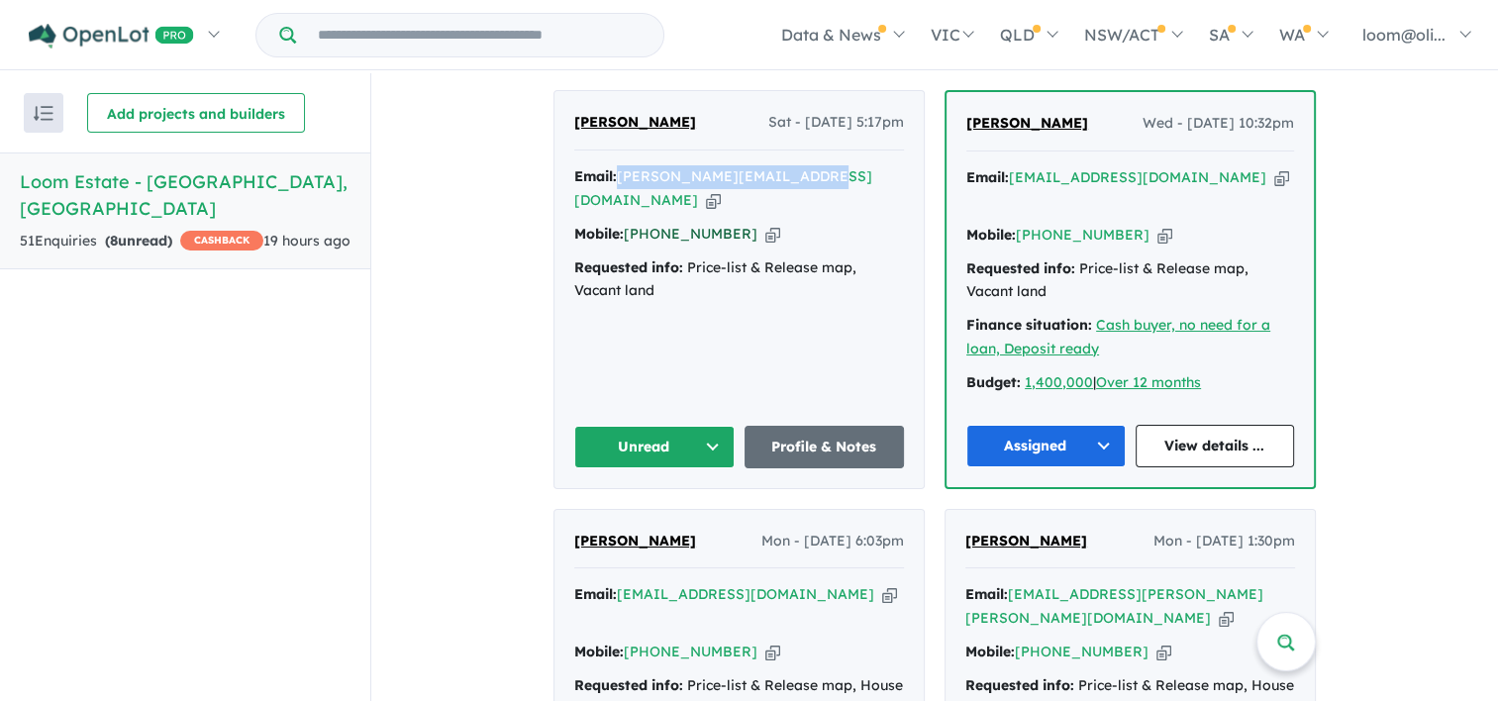
click at [629, 202] on div "Email: [PERSON_NAME][EMAIL_ADDRESS][DOMAIN_NAME] Copied! Mobile: [PHONE_NUMBER]…" at bounding box center [739, 239] width 330 height 148
copy link "61 490 428 985"
click at [701, 426] on button "Unread" at bounding box center [654, 447] width 160 height 43
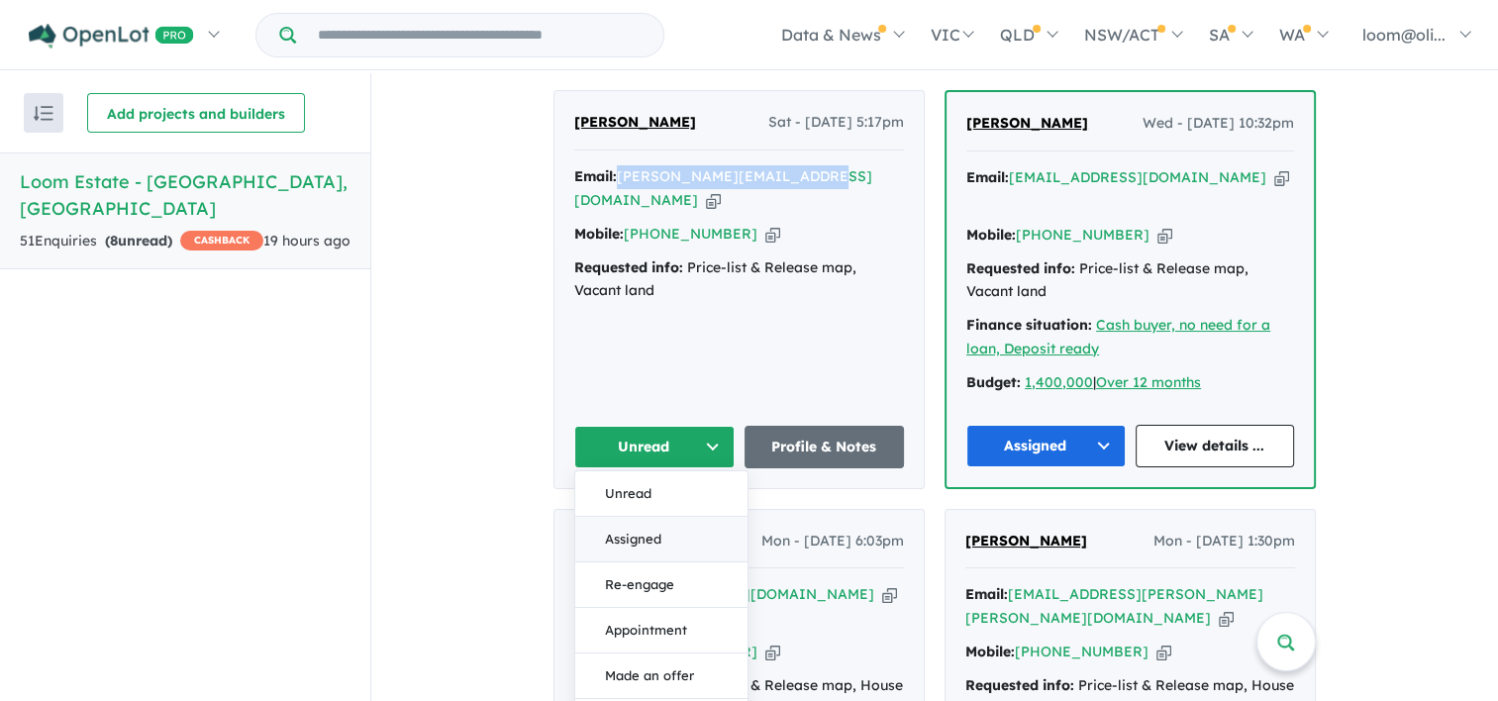
click at [647, 516] on button "Assigned" at bounding box center [661, 539] width 172 height 46
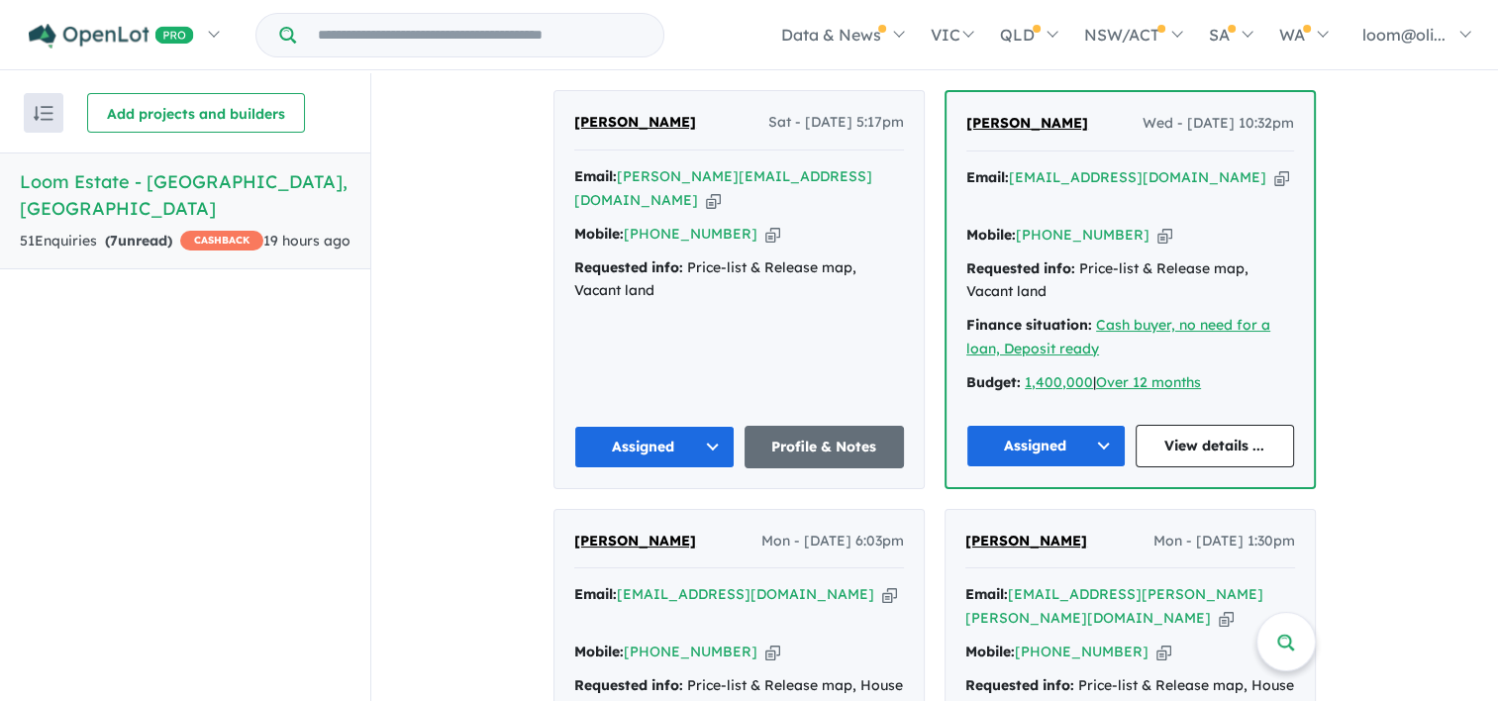
click at [1380, 311] on div "View all projects in your account Loom Estate - [GEOGRAPHIC_DATA] OPENLOT $ 200…" at bounding box center [934, 578] width 1127 height 2702
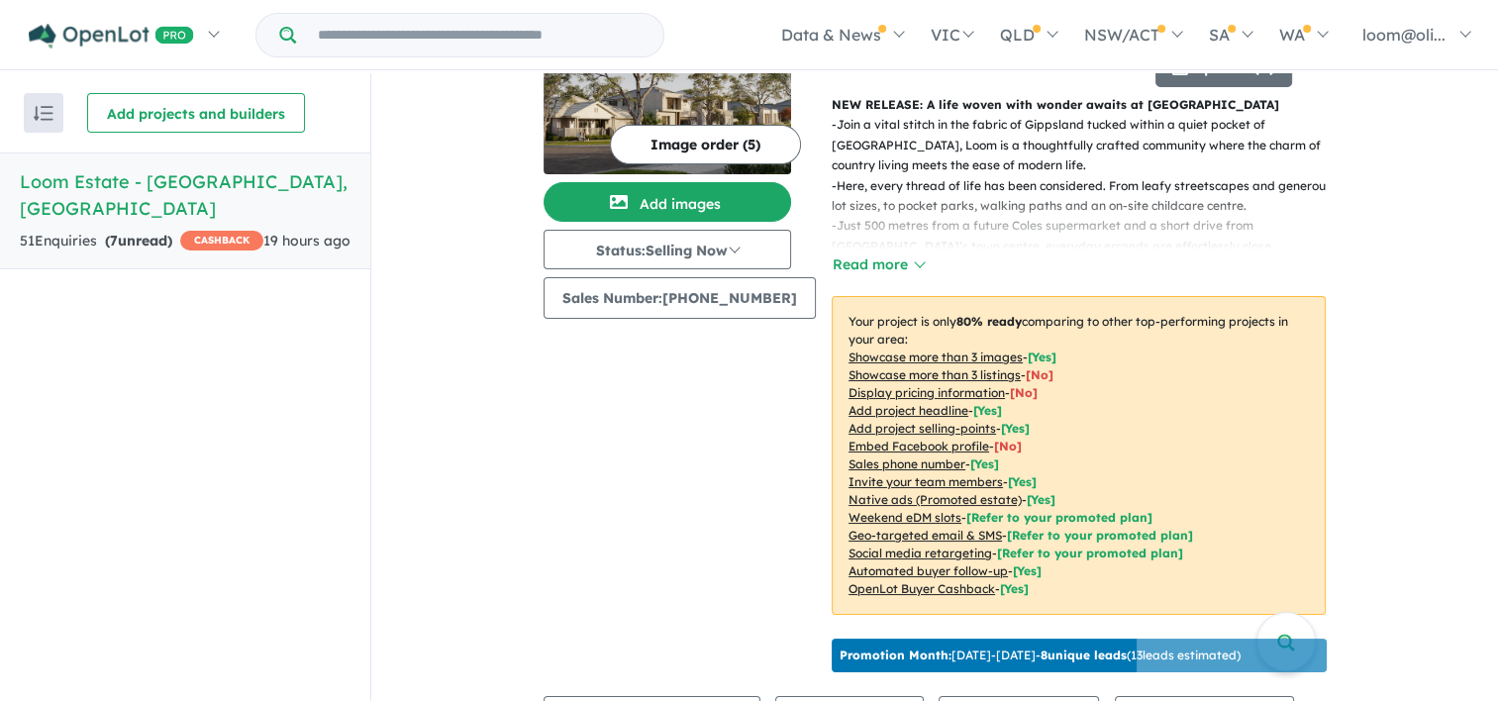
scroll to position [87, 0]
